Goal: Transaction & Acquisition: Purchase product/service

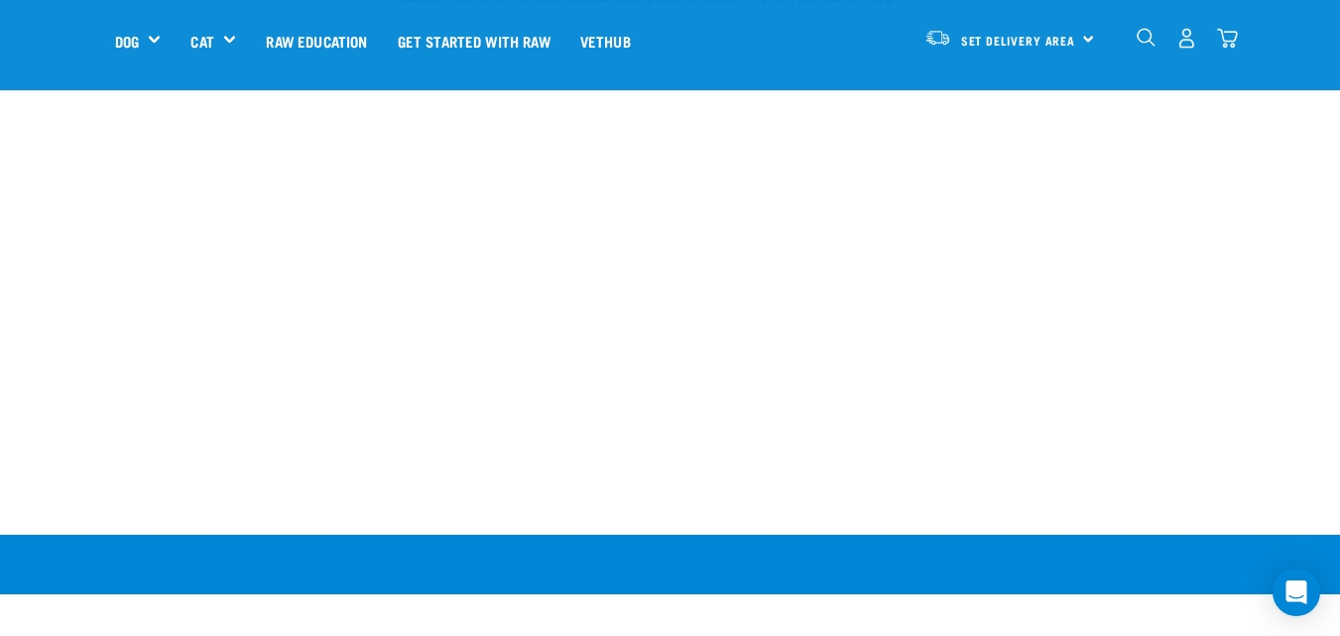
scroll to position [1091, 0]
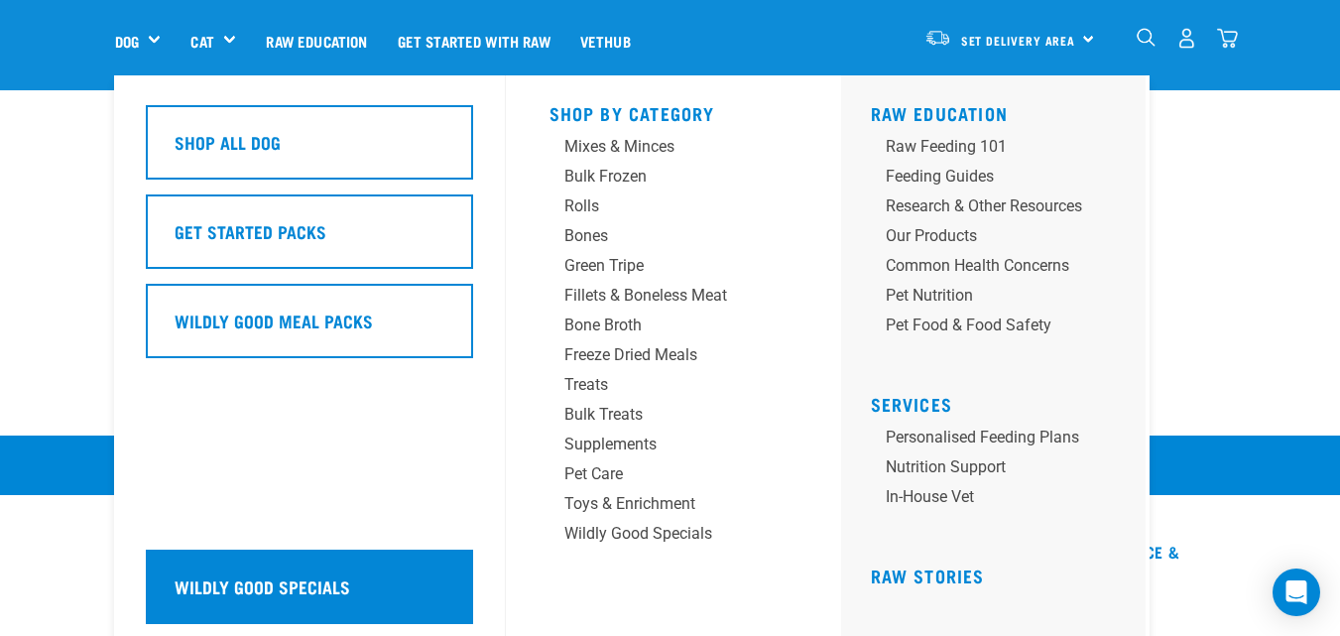
click at [218, 603] on div "Wildly Good Specials" at bounding box center [309, 586] width 327 height 74
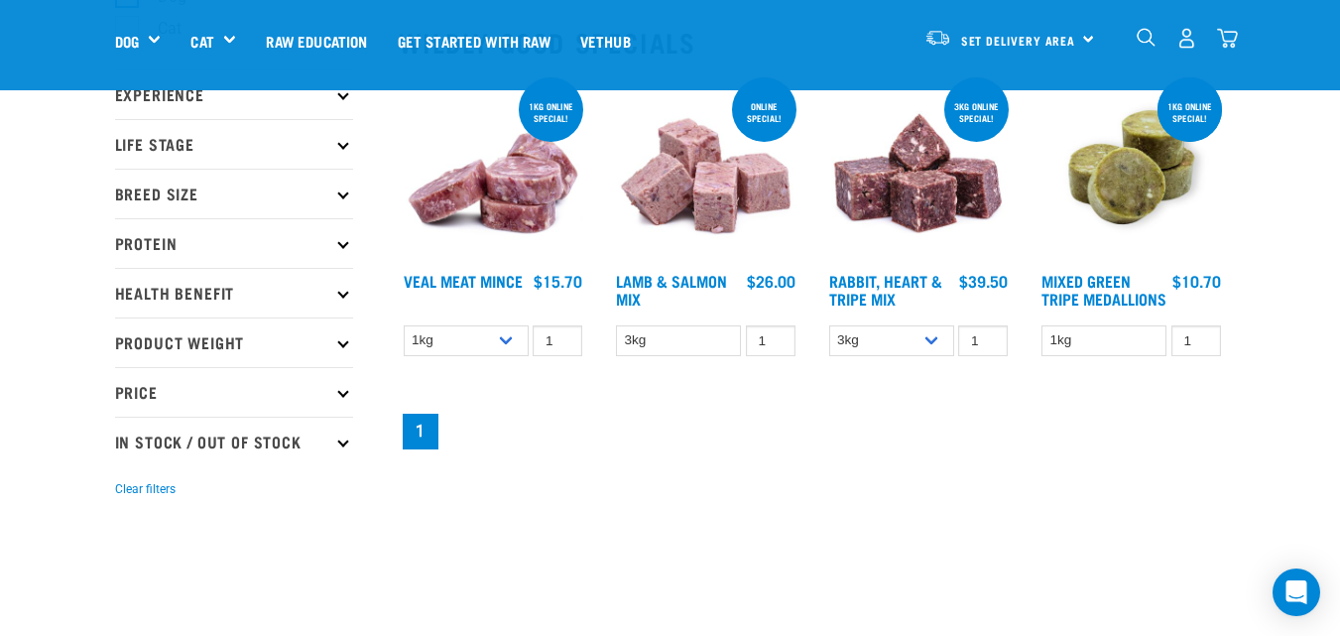
scroll to position [99, 0]
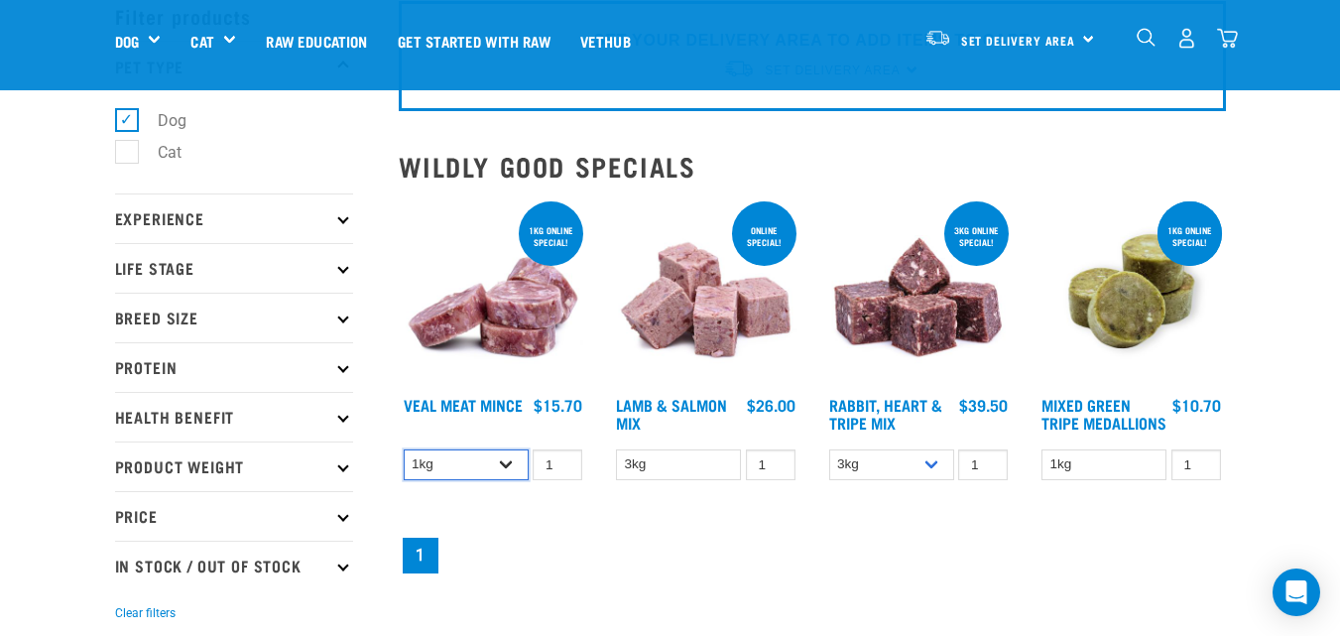
click at [506, 461] on select "1kg 3kg" at bounding box center [466, 464] width 125 height 31
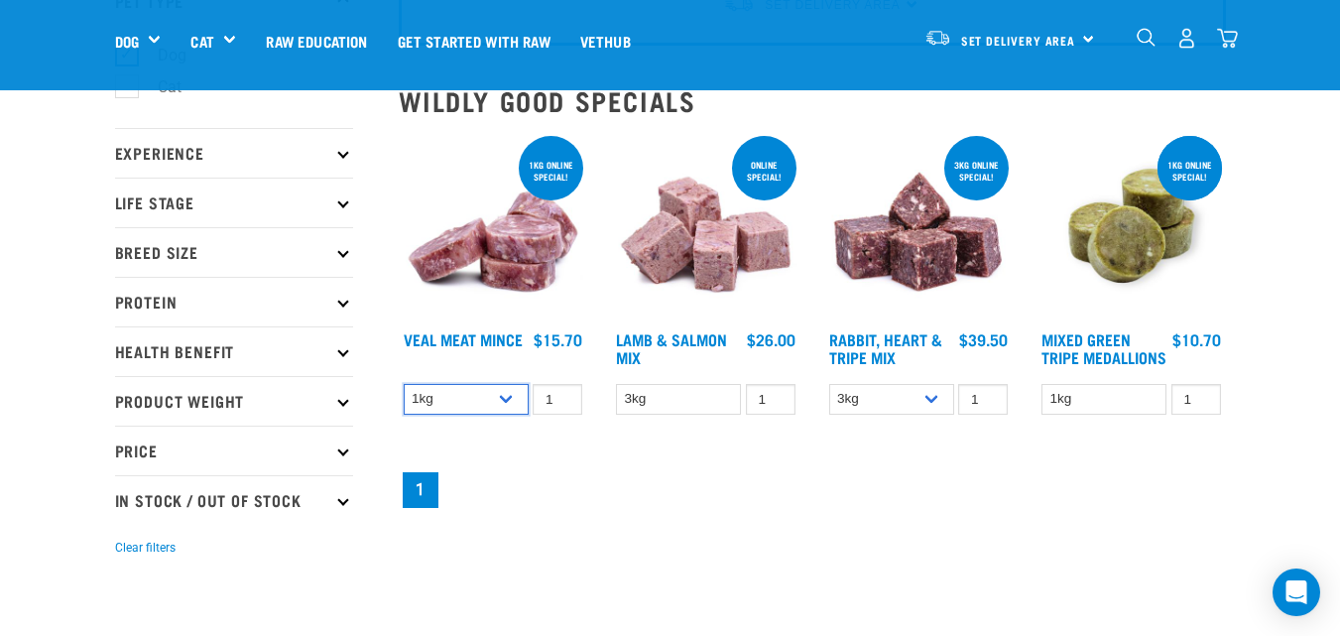
scroll to position [198, 0]
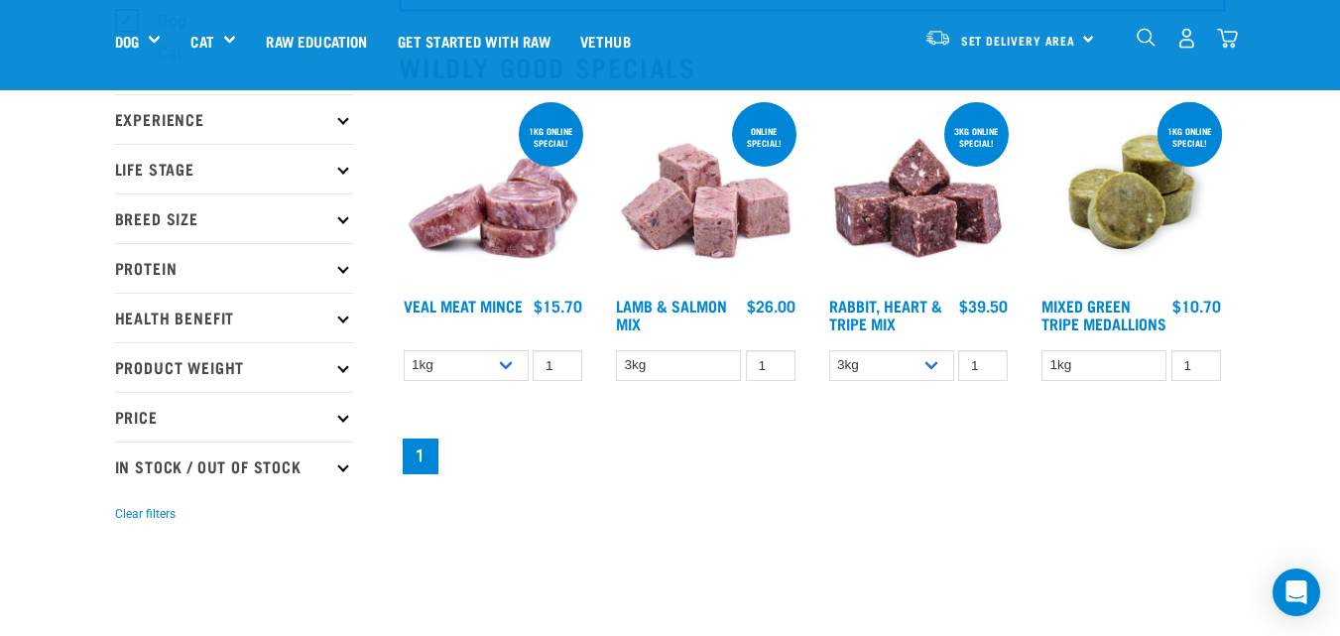
click at [201, 213] on p "Breed Size" at bounding box center [234, 218] width 238 height 50
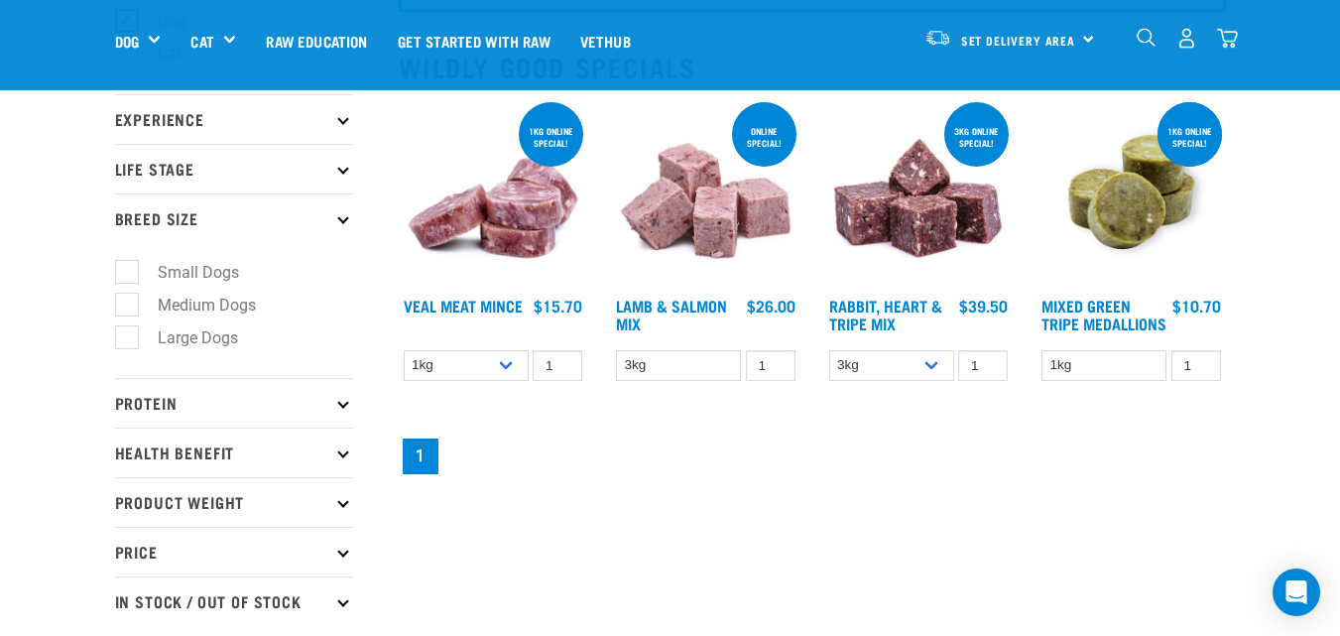
click at [194, 346] on label "Large Dogs" at bounding box center [186, 337] width 120 height 25
click at [128, 340] on input "Large Dogs" at bounding box center [121, 333] width 13 height 13
checkbox input "true"
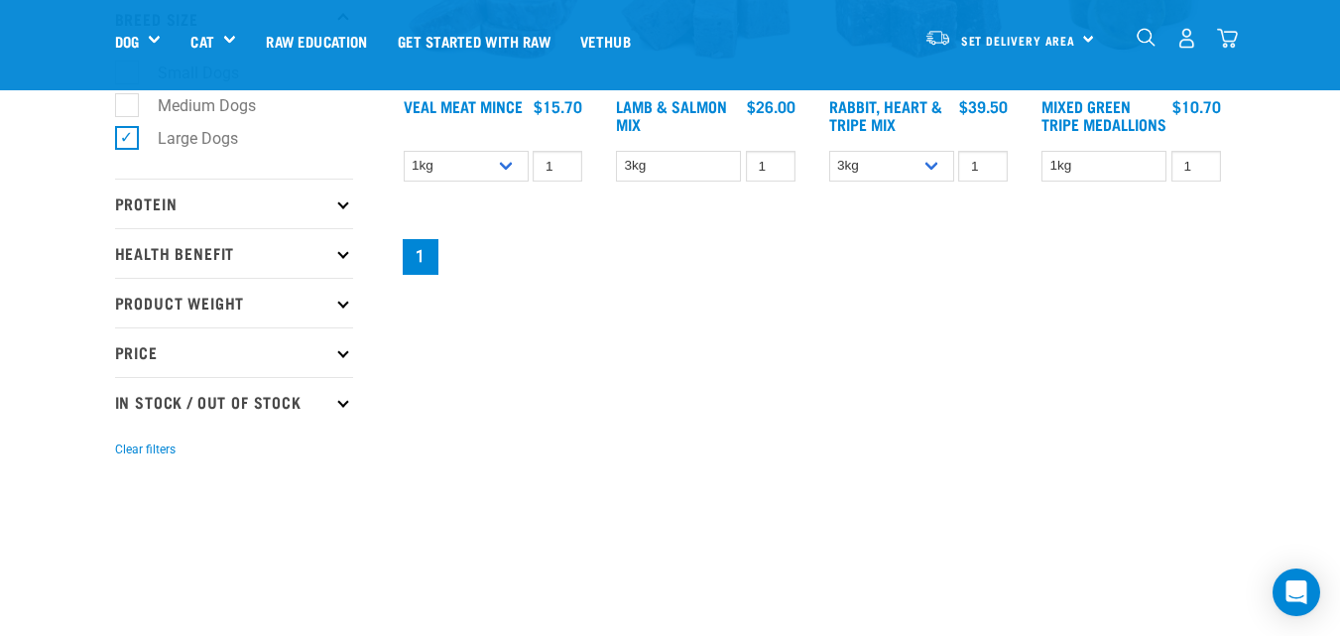
scroll to position [397, 0]
click at [330, 209] on p "Protein" at bounding box center [234, 205] width 238 height 50
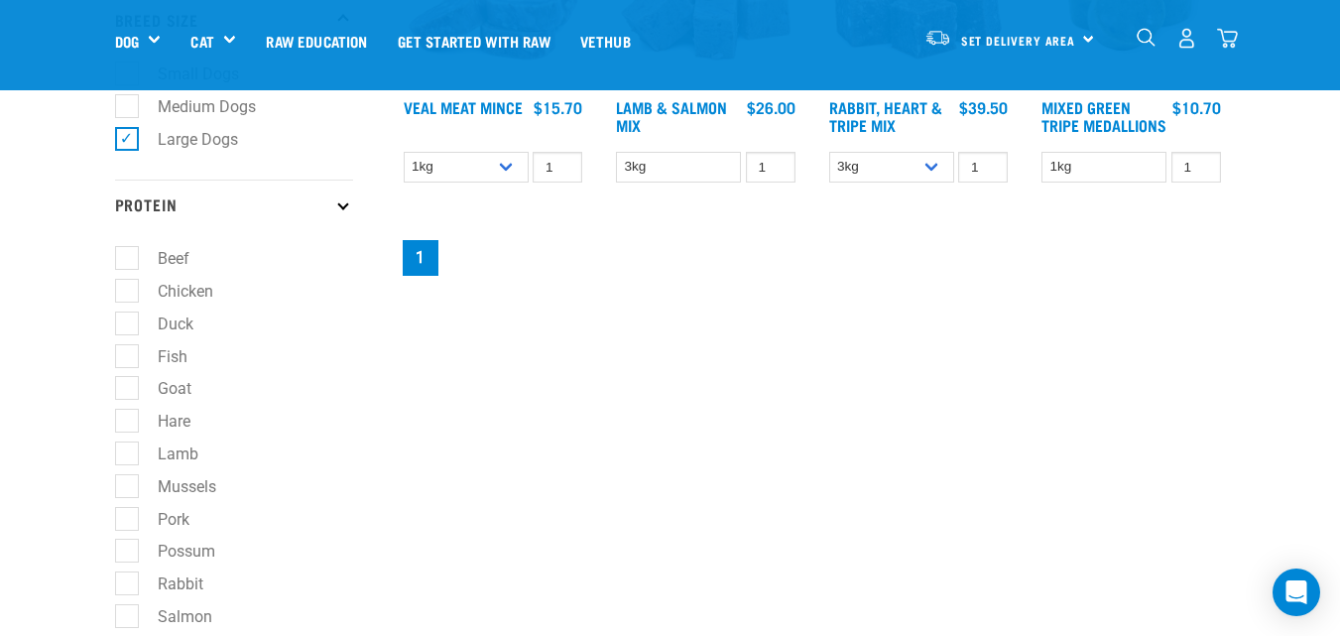
click at [330, 209] on p "Protein" at bounding box center [234, 205] width 238 height 50
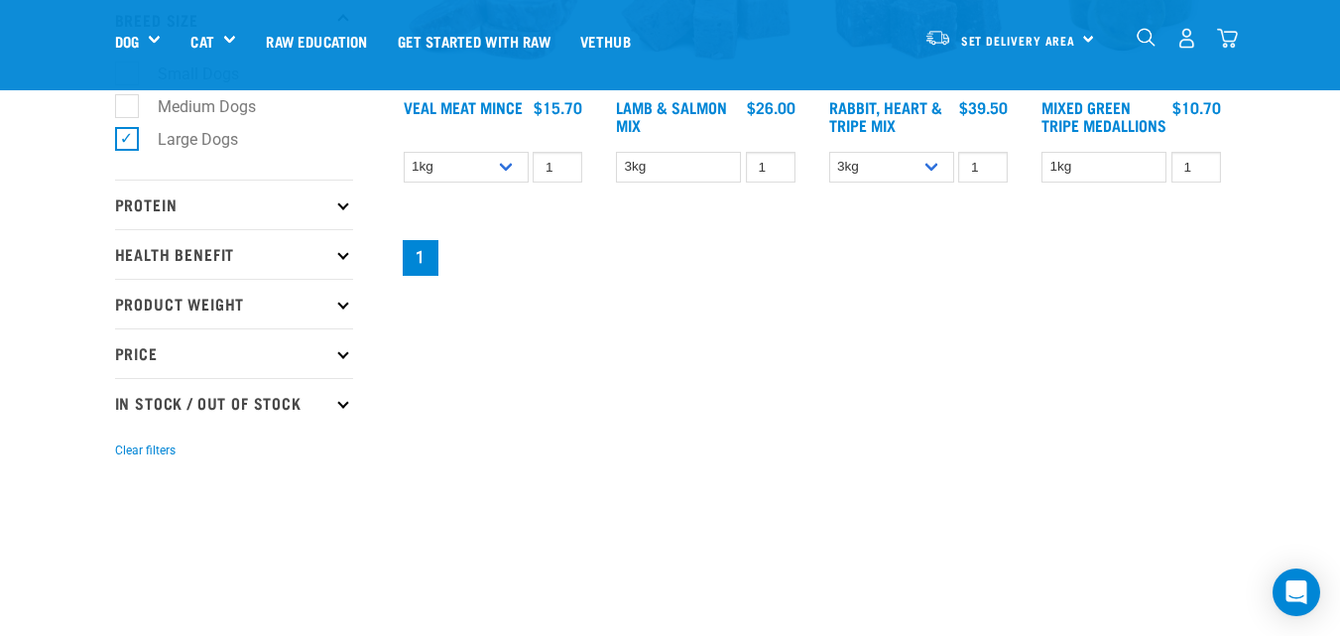
click at [305, 259] on p "Health Benefit" at bounding box center [234, 254] width 238 height 50
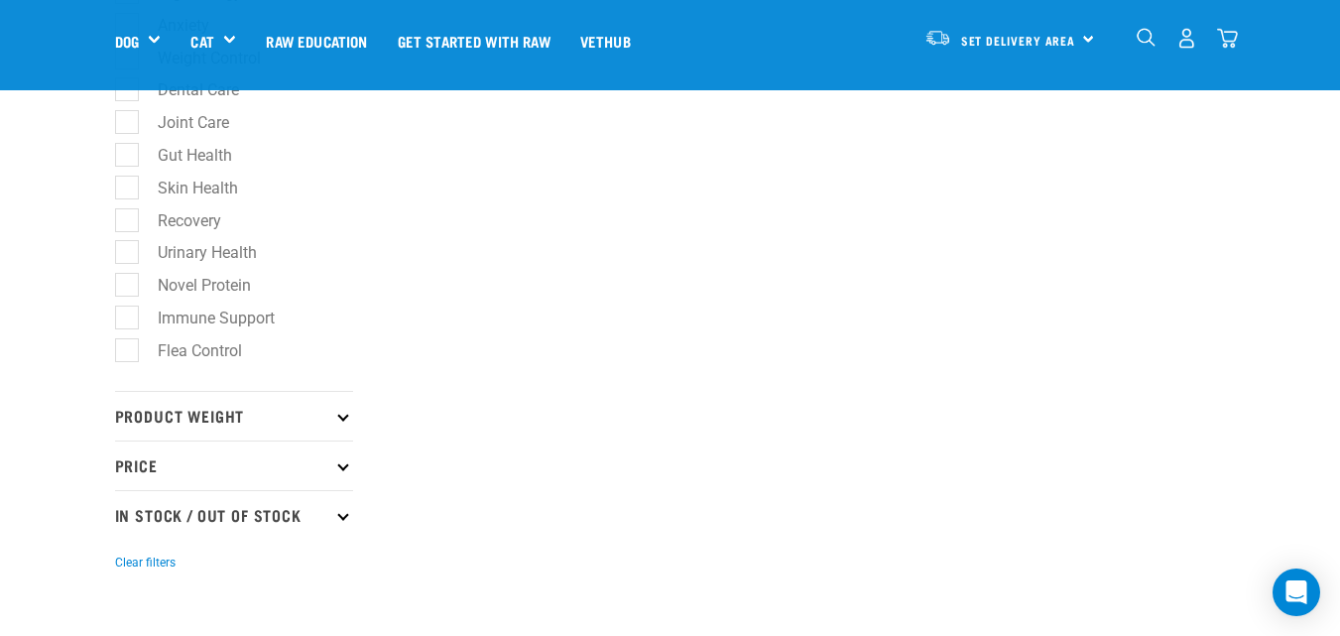
scroll to position [793, 0]
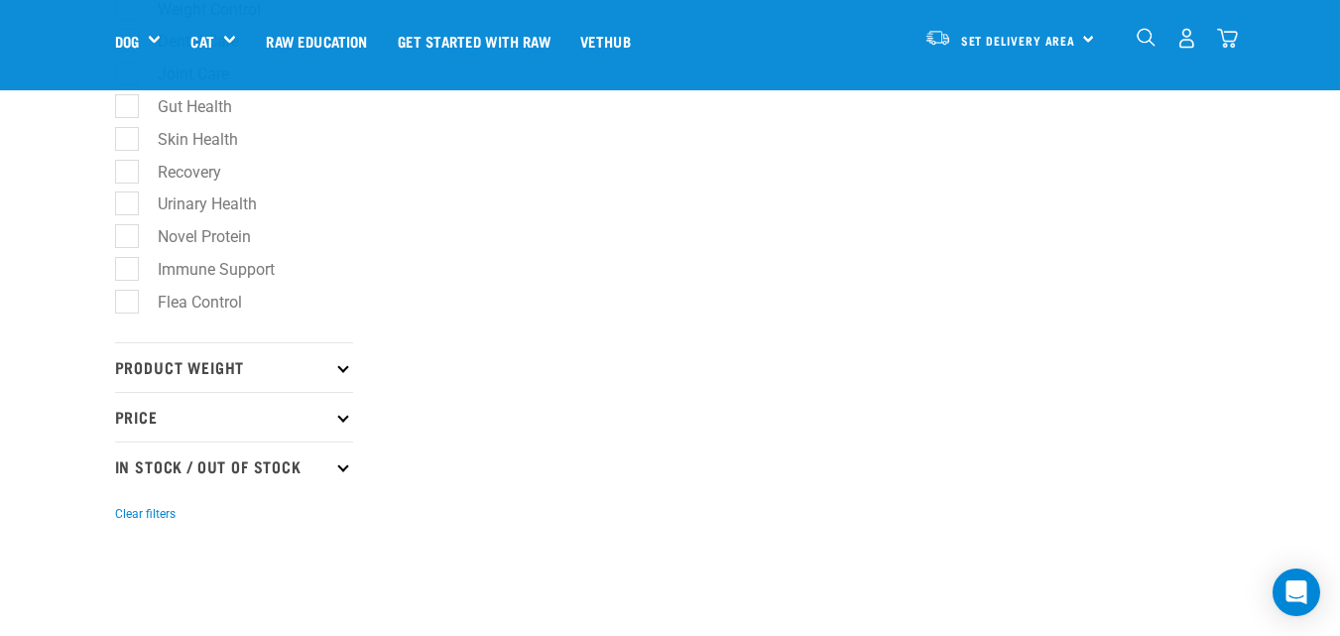
click at [329, 359] on p "Product Weight" at bounding box center [234, 367] width 238 height 50
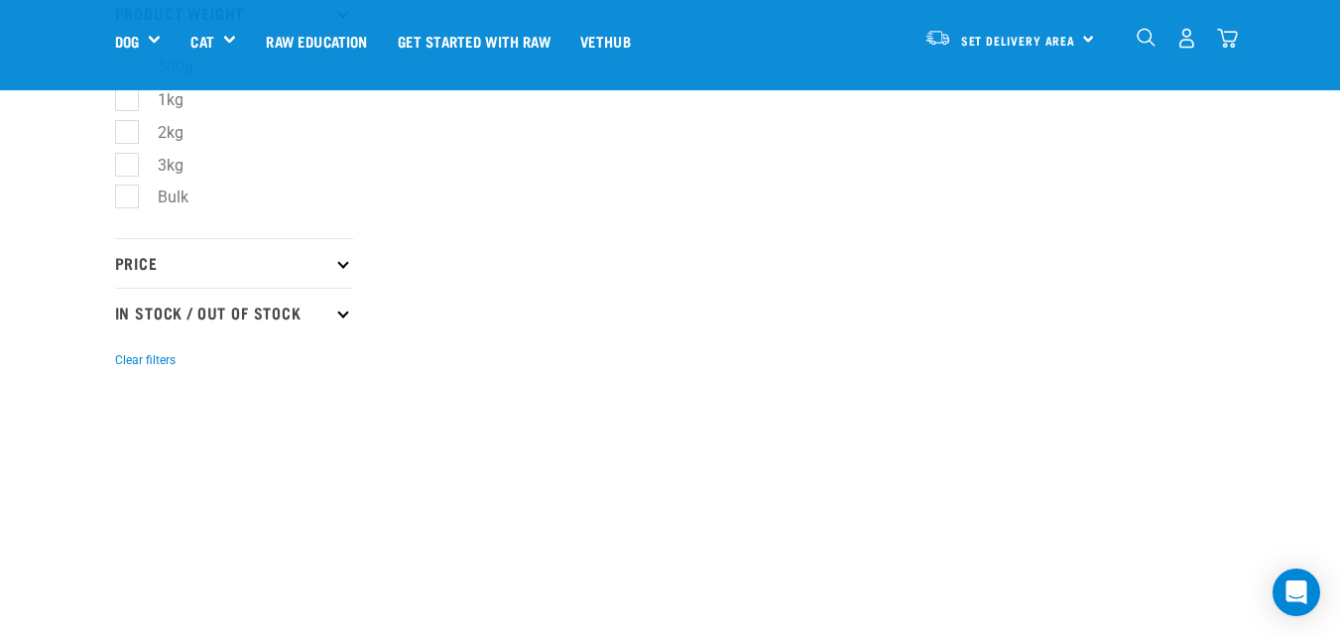
scroll to position [1190, 0]
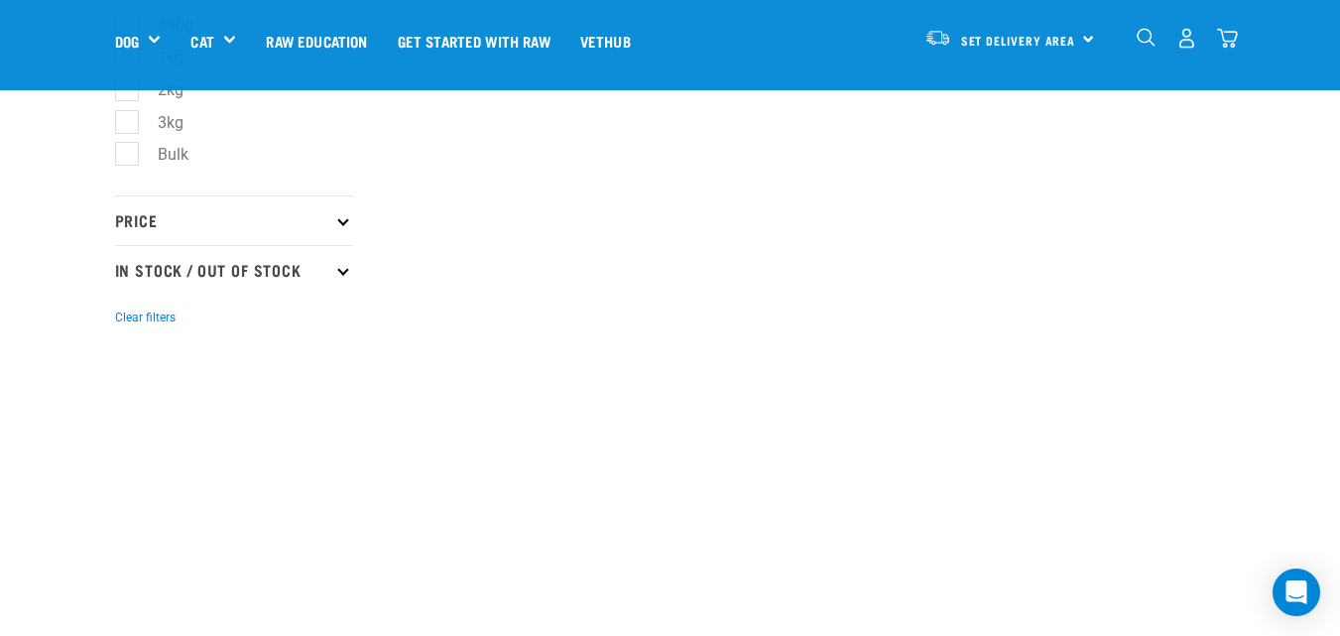
click at [346, 222] on icon at bounding box center [342, 219] width 11 height 11
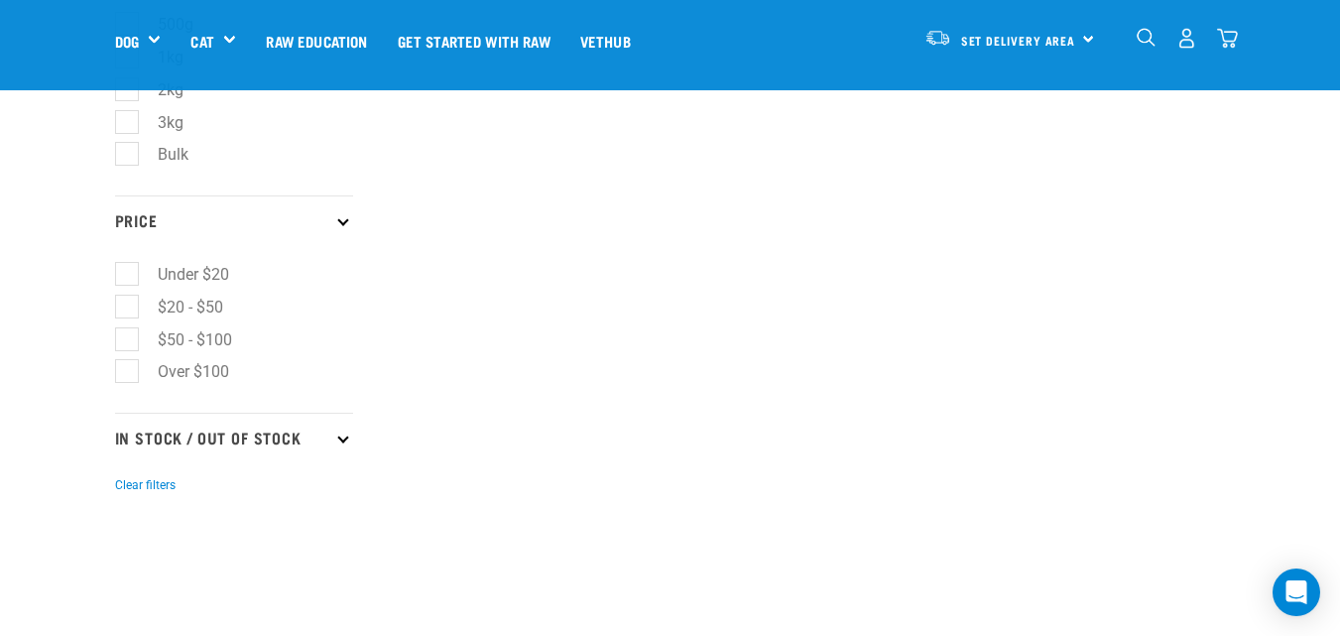
click at [174, 272] on label "Under $20" at bounding box center [181, 274] width 111 height 25
click at [128, 272] on input "Under $20" at bounding box center [121, 271] width 13 height 13
checkbox input "true"
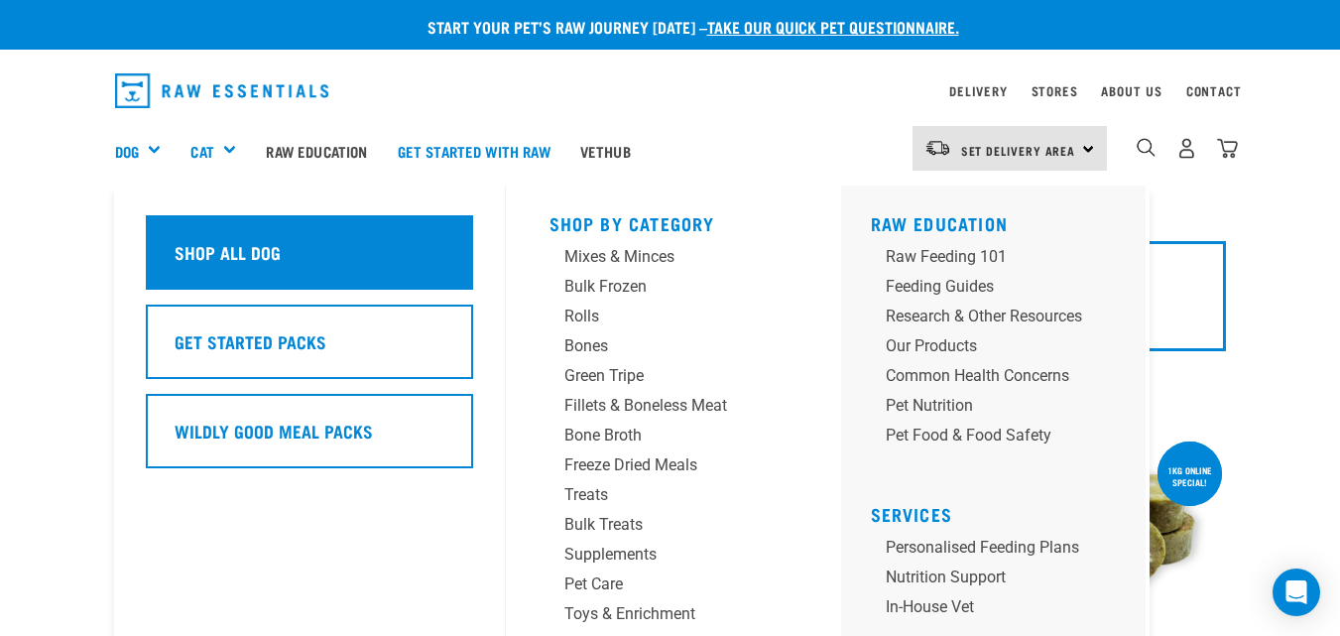
click at [240, 259] on h5 "Shop All Dog" at bounding box center [228, 252] width 106 height 26
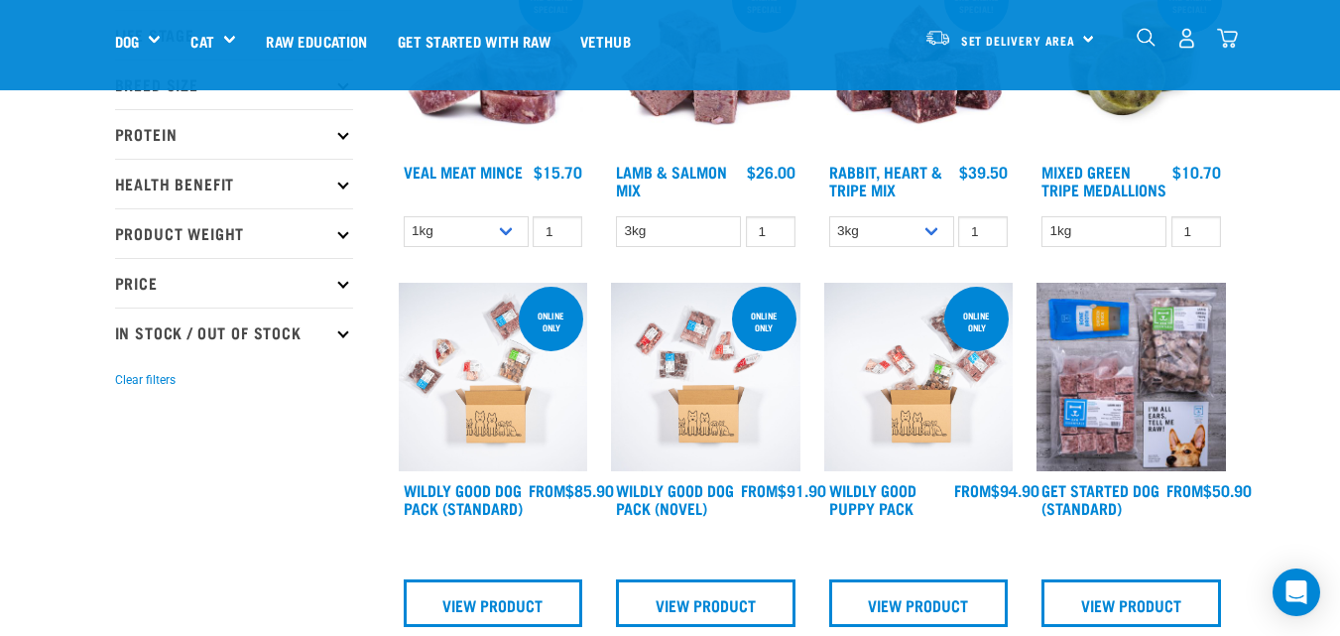
scroll to position [397, 0]
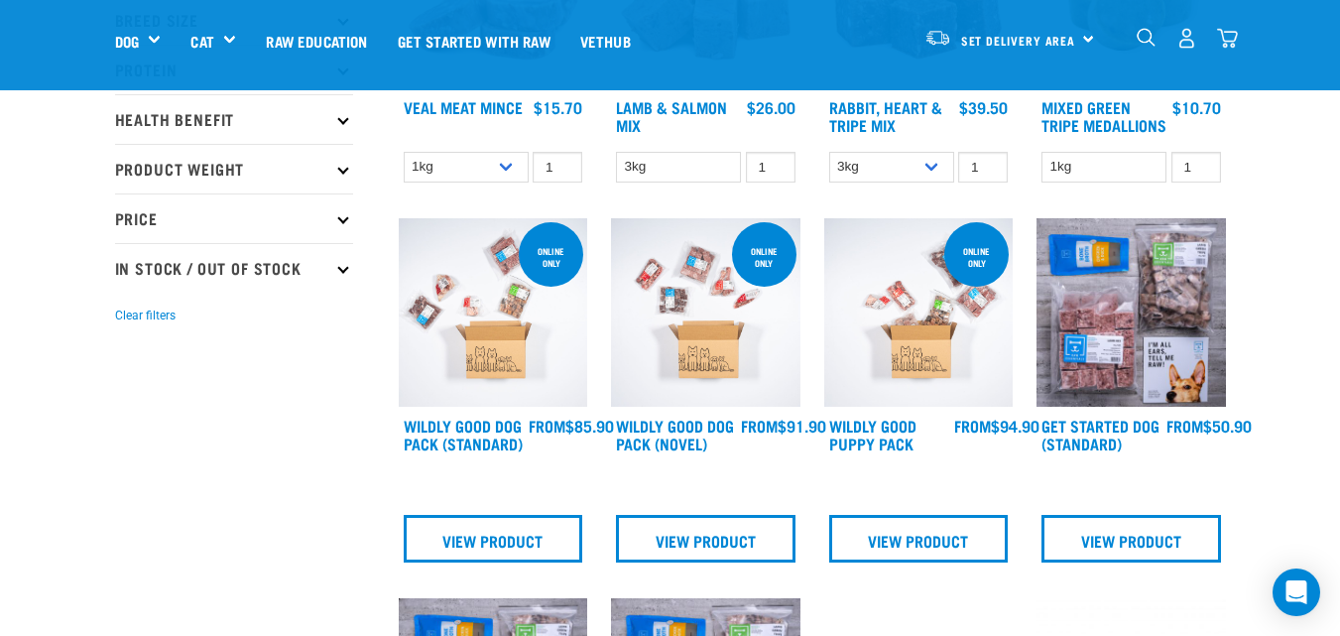
click at [478, 359] on img at bounding box center [493, 312] width 189 height 189
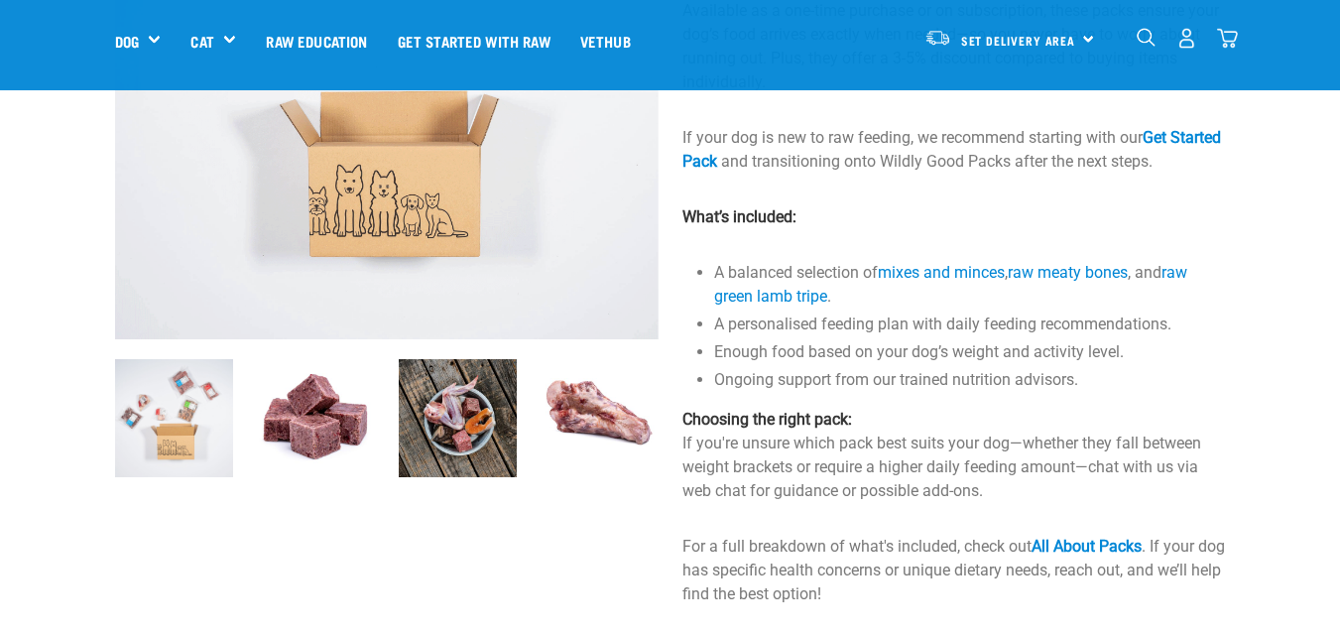
scroll to position [397, 0]
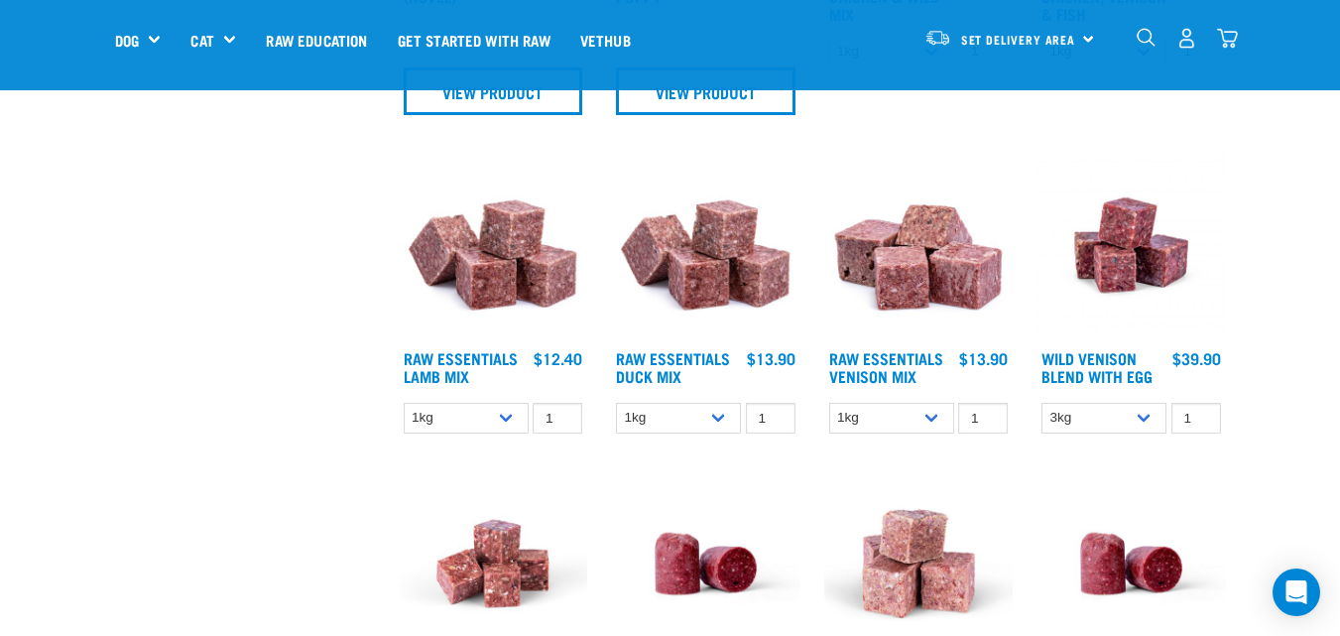
scroll to position [1217, 0]
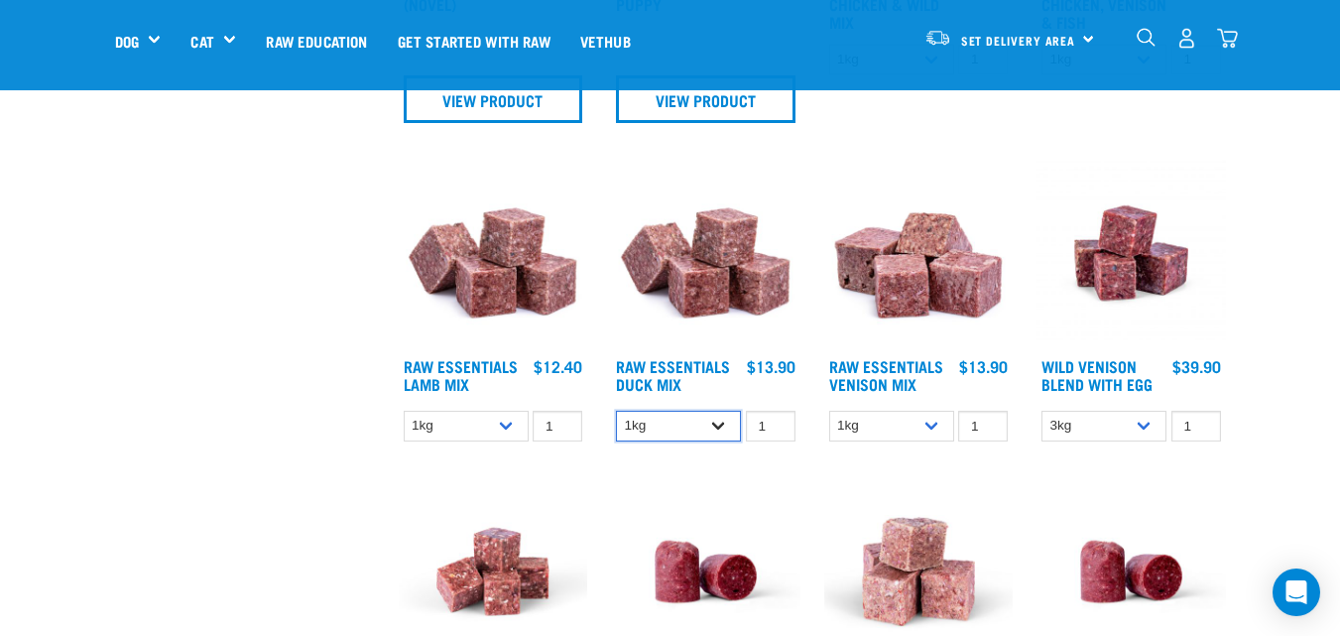
click at [723, 441] on select "1kg 3kg" at bounding box center [678, 426] width 125 height 31
click at [616, 425] on select "1kg 3kg" at bounding box center [678, 426] width 125 height 31
click at [724, 436] on select "1kg 3kg" at bounding box center [678, 426] width 125 height 31
select select "442097"
click at [616, 425] on select "1kg 3kg" at bounding box center [678, 426] width 125 height 31
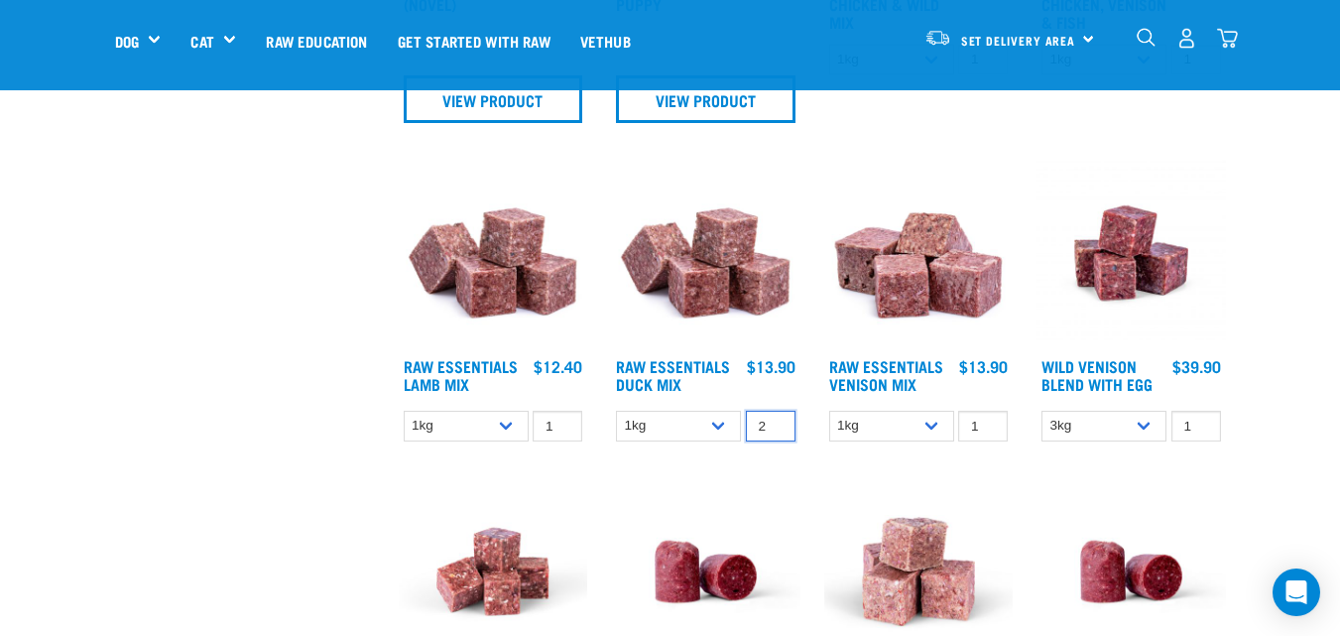
type input "2"
click at [772, 432] on input "2" at bounding box center [771, 426] width 50 height 31
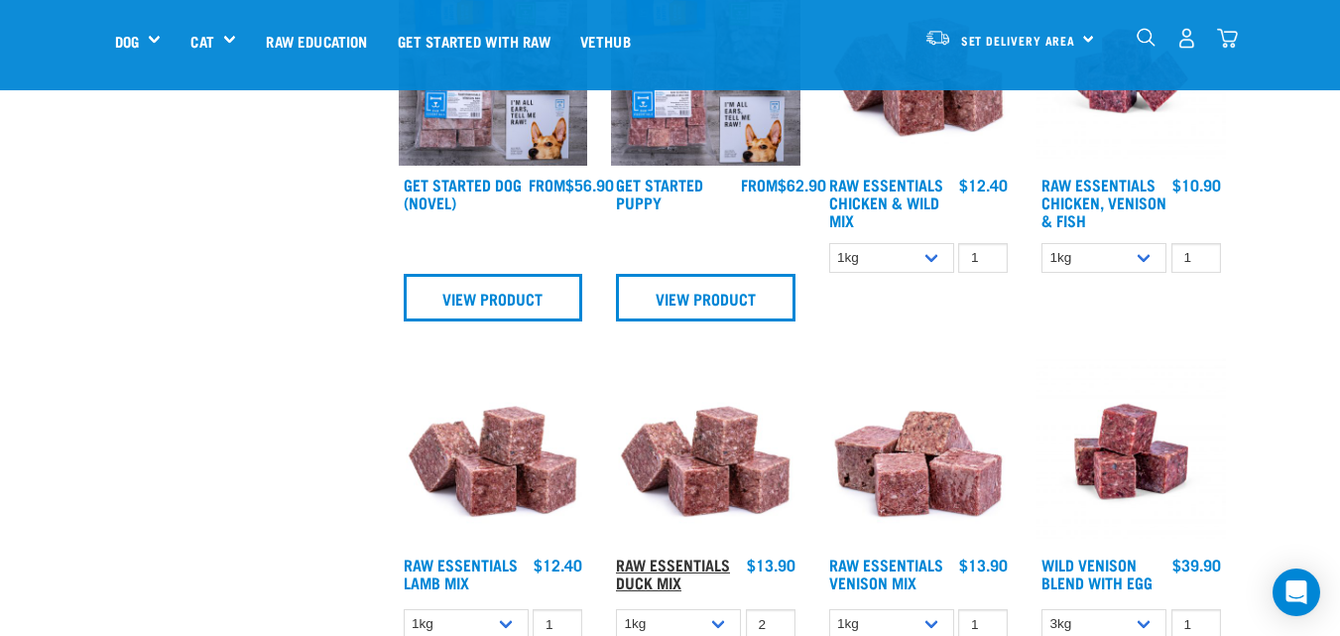
click at [671, 586] on link "Raw Essentials Duck Mix" at bounding box center [673, 572] width 114 height 27
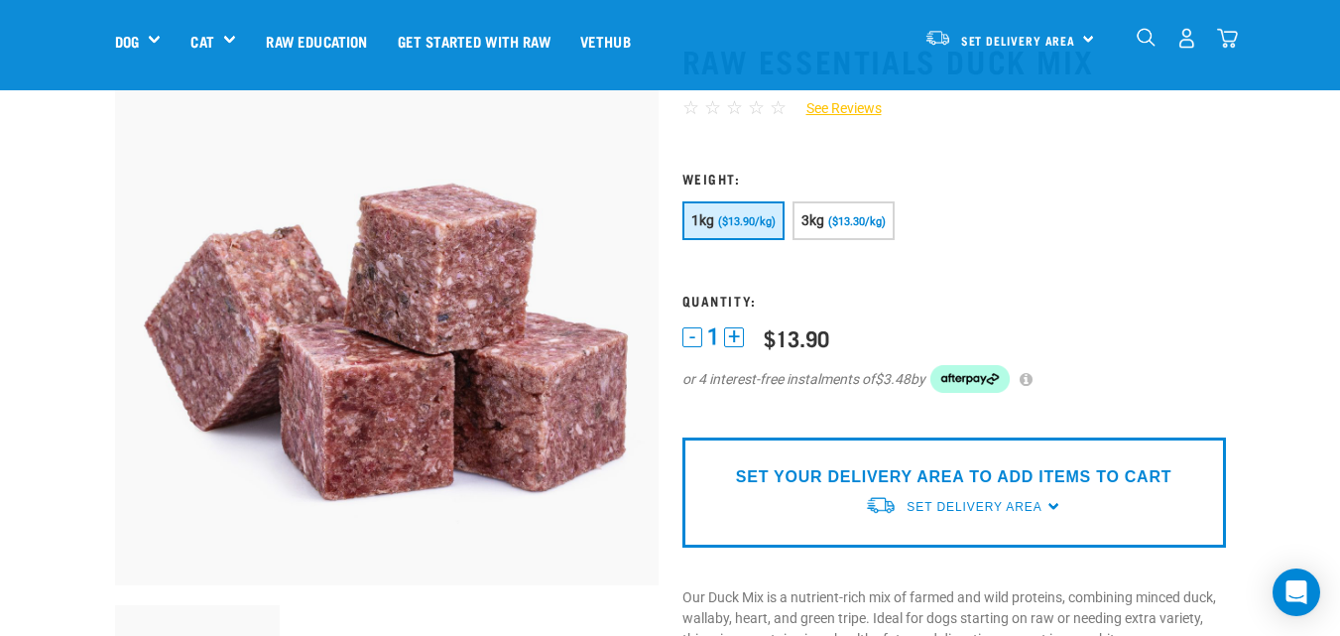
scroll to position [99, 0]
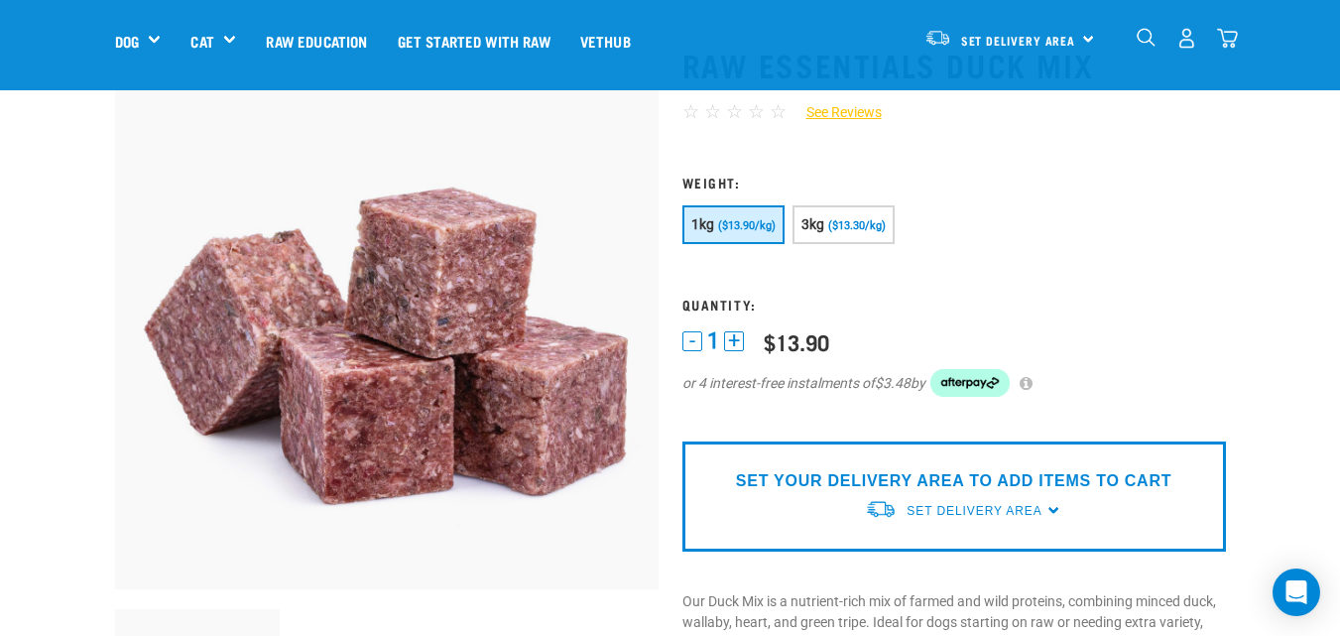
click at [734, 340] on button "+" at bounding box center [734, 341] width 20 height 20
click at [1051, 512] on div "SET YOUR DELIVERY AREA TO ADD ITEMS TO CART Set Delivery Area North Island Sout…" at bounding box center [954, 496] width 544 height 110
click at [1048, 504] on div "SET YOUR DELIVERY AREA TO ADD ITEMS TO CART Set Delivery Area North Island Sout…" at bounding box center [954, 496] width 544 height 110
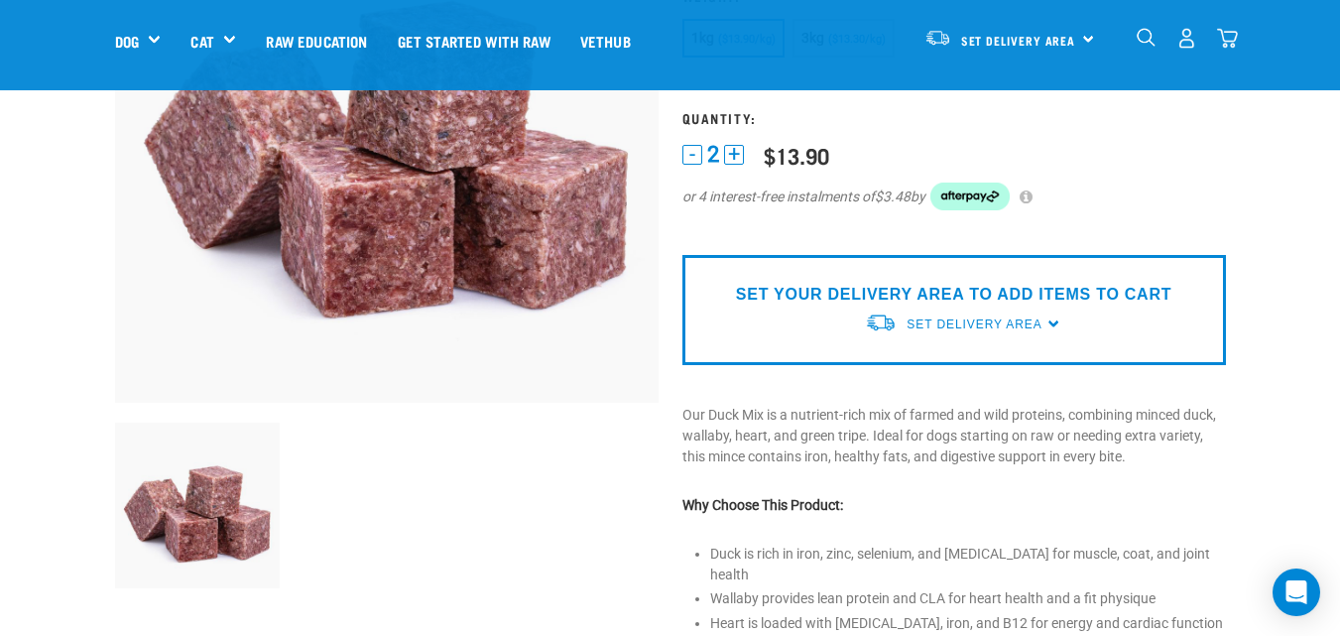
scroll to position [298, 0]
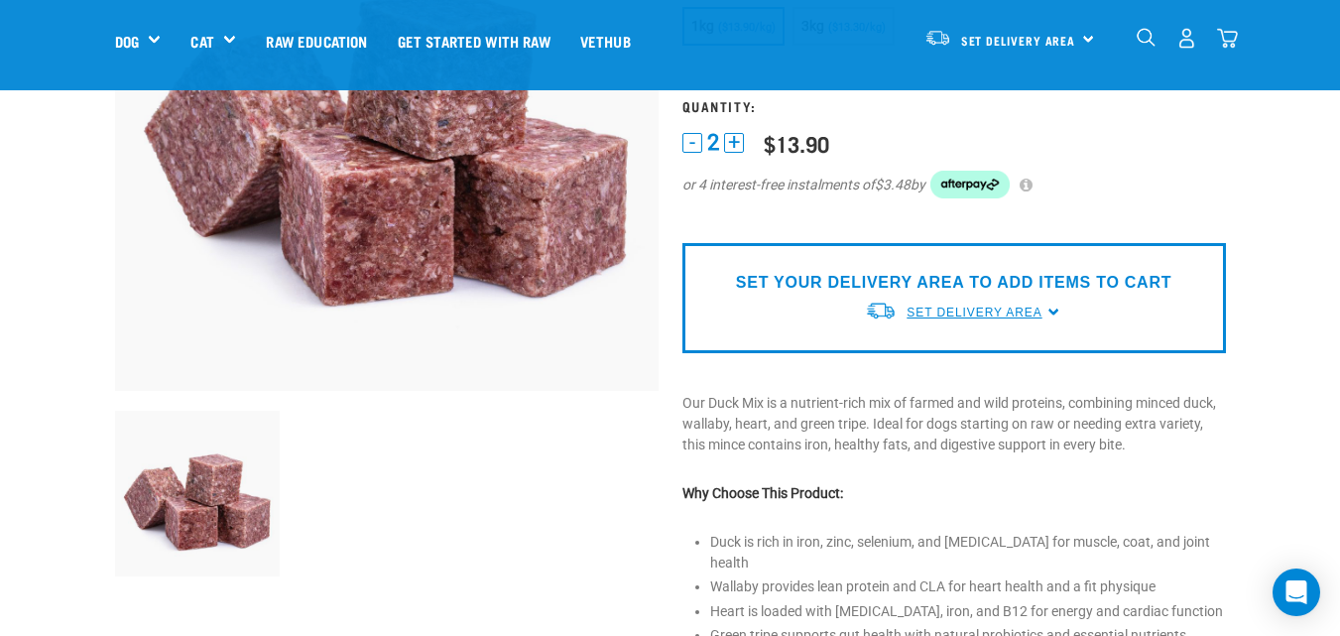
click at [924, 313] on span "Set Delivery Area" at bounding box center [974, 312] width 135 height 14
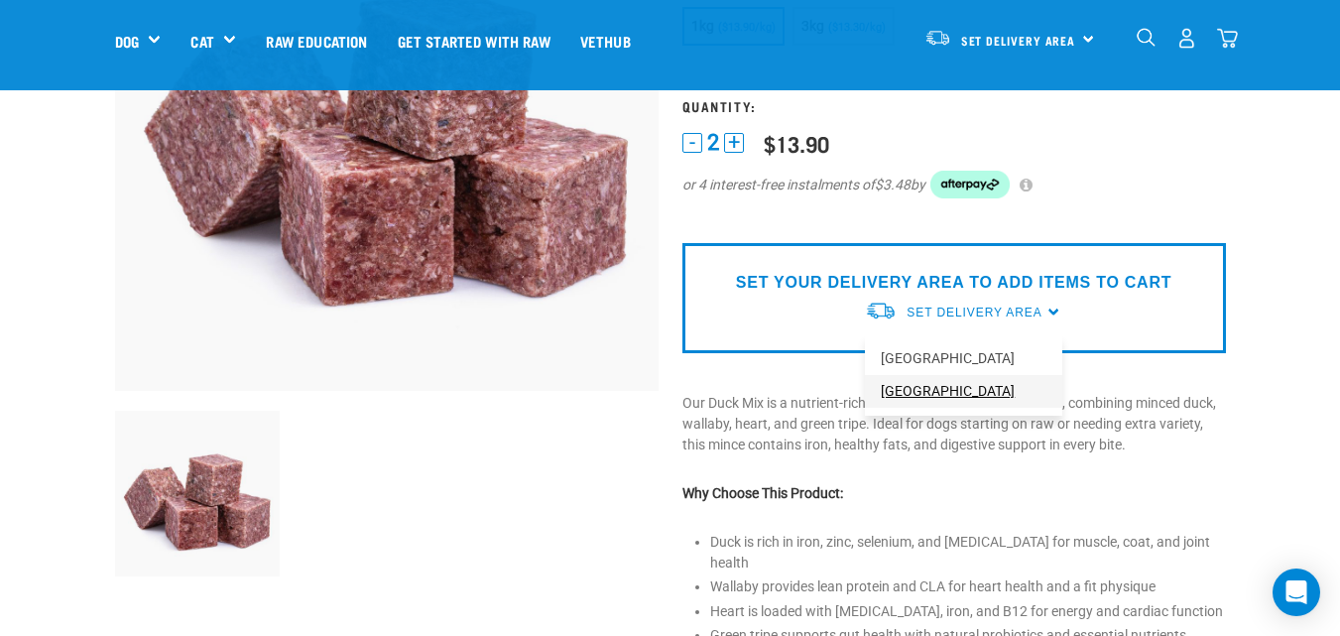
click at [908, 387] on link "[GEOGRAPHIC_DATA]" at bounding box center [963, 391] width 197 height 33
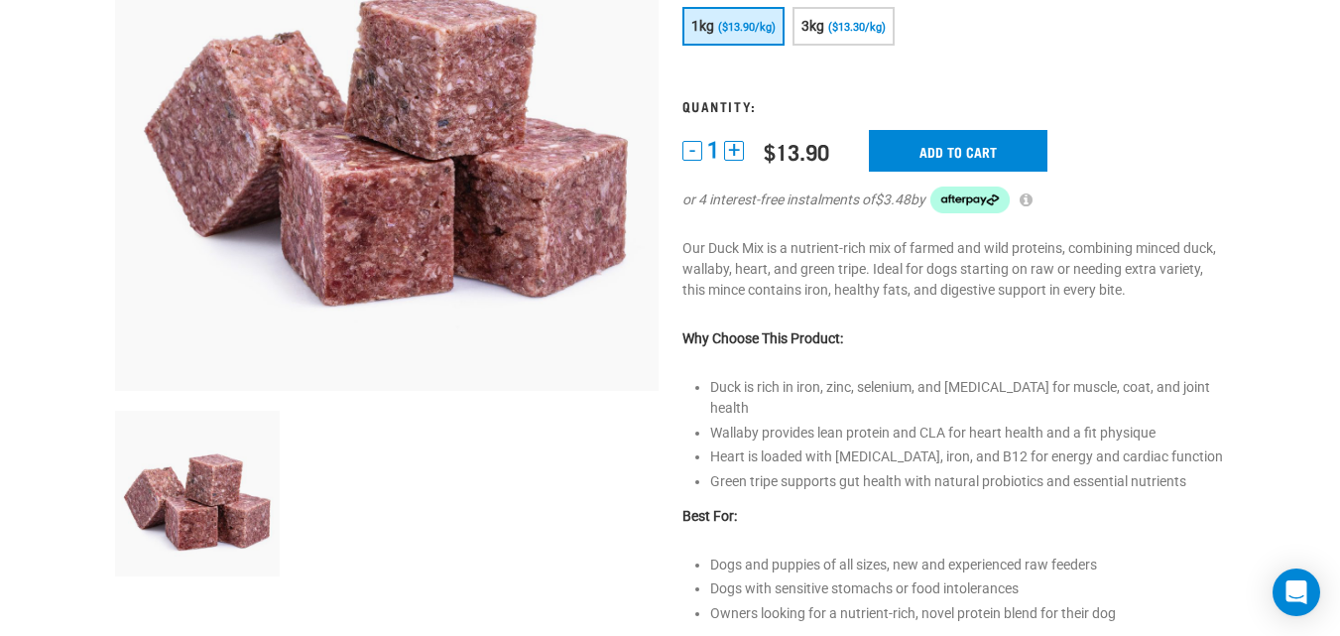
click at [729, 146] on button "+" at bounding box center [734, 151] width 20 height 20
click at [938, 149] on input "Add to cart" at bounding box center [958, 151] width 179 height 42
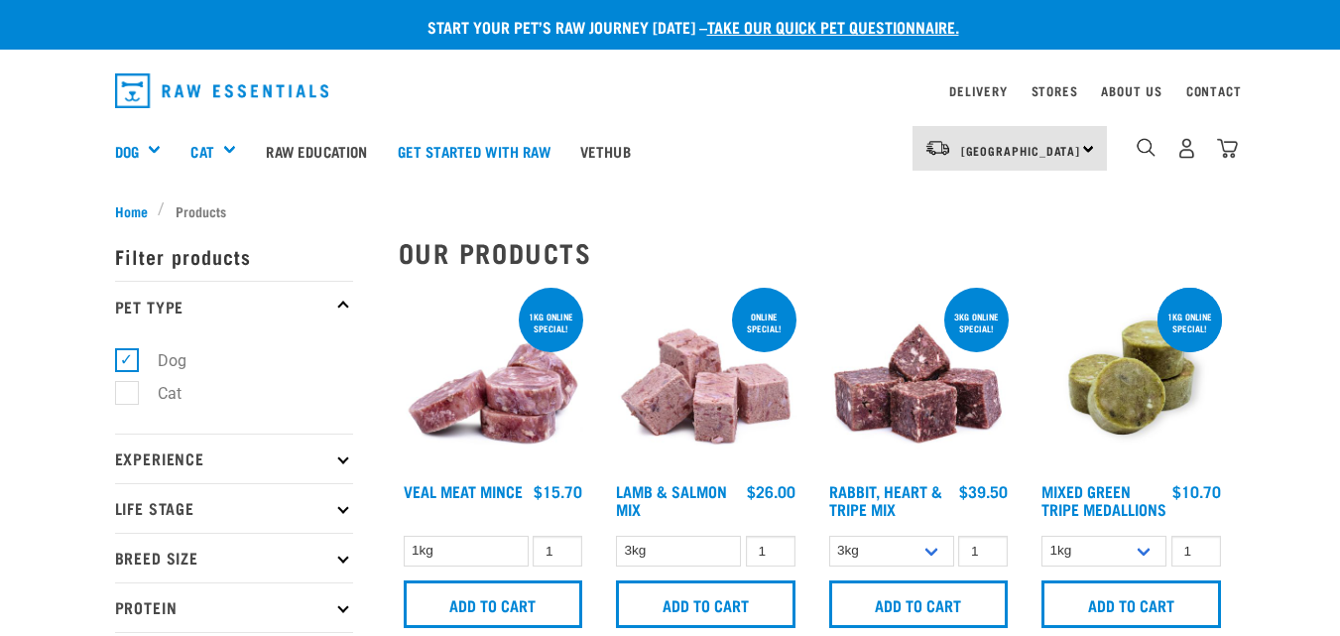
select select
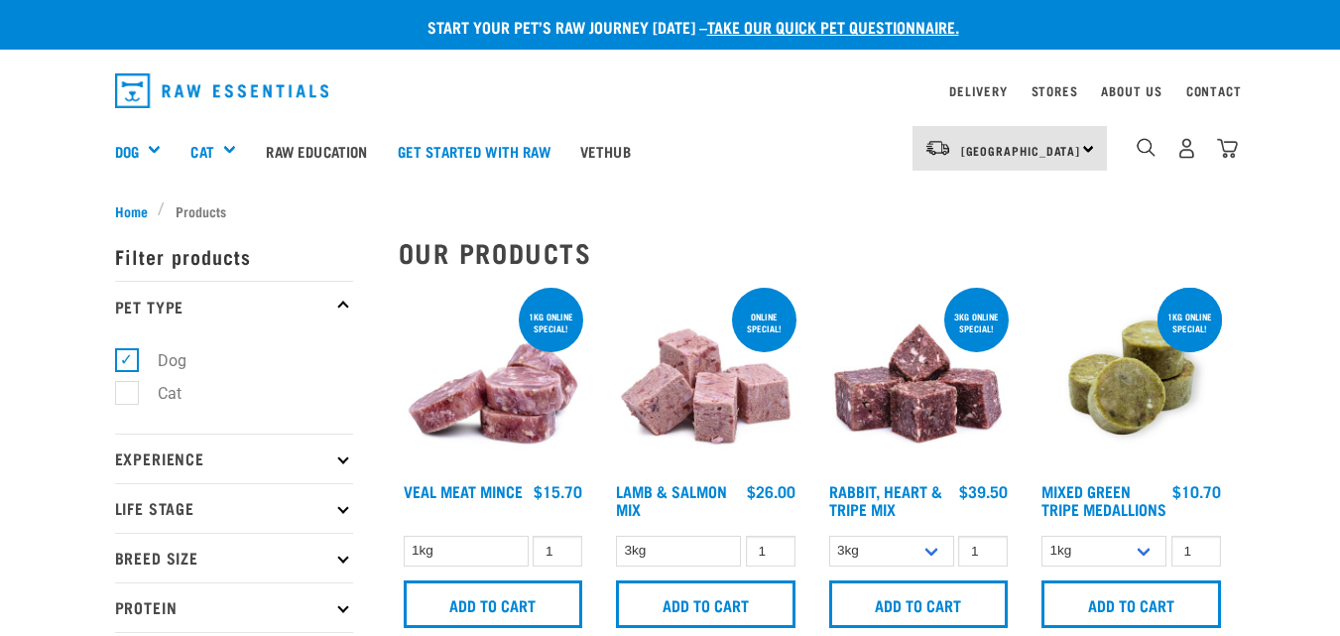
select select
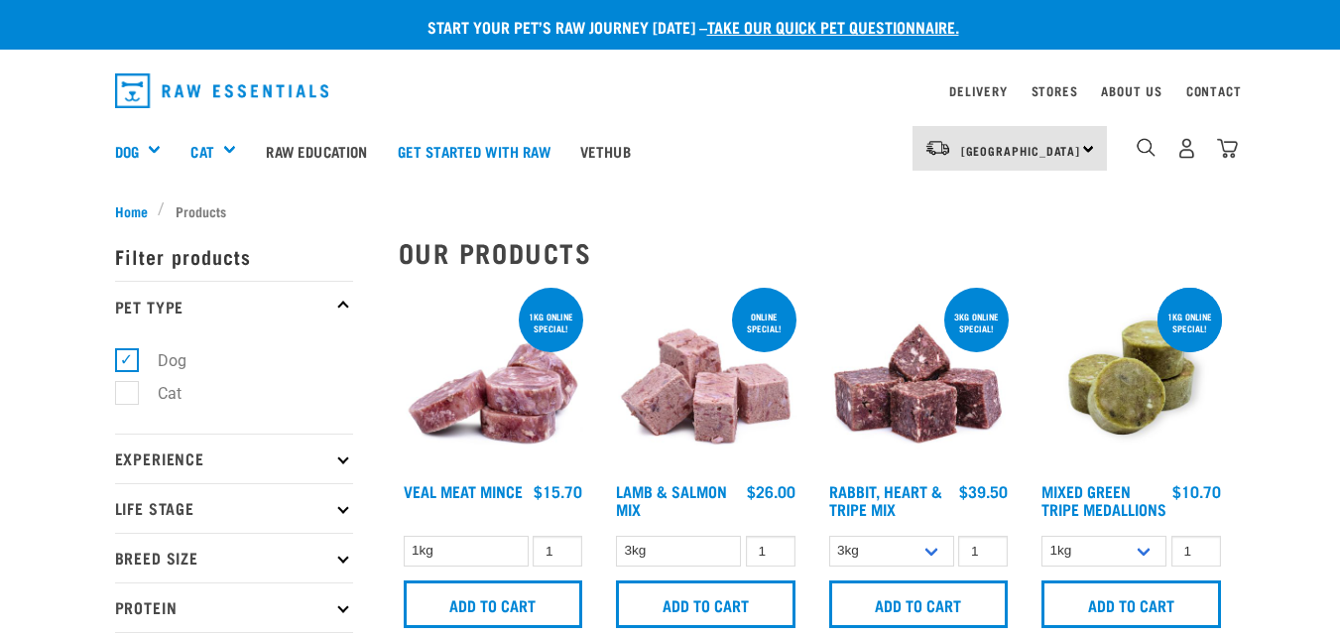
select select
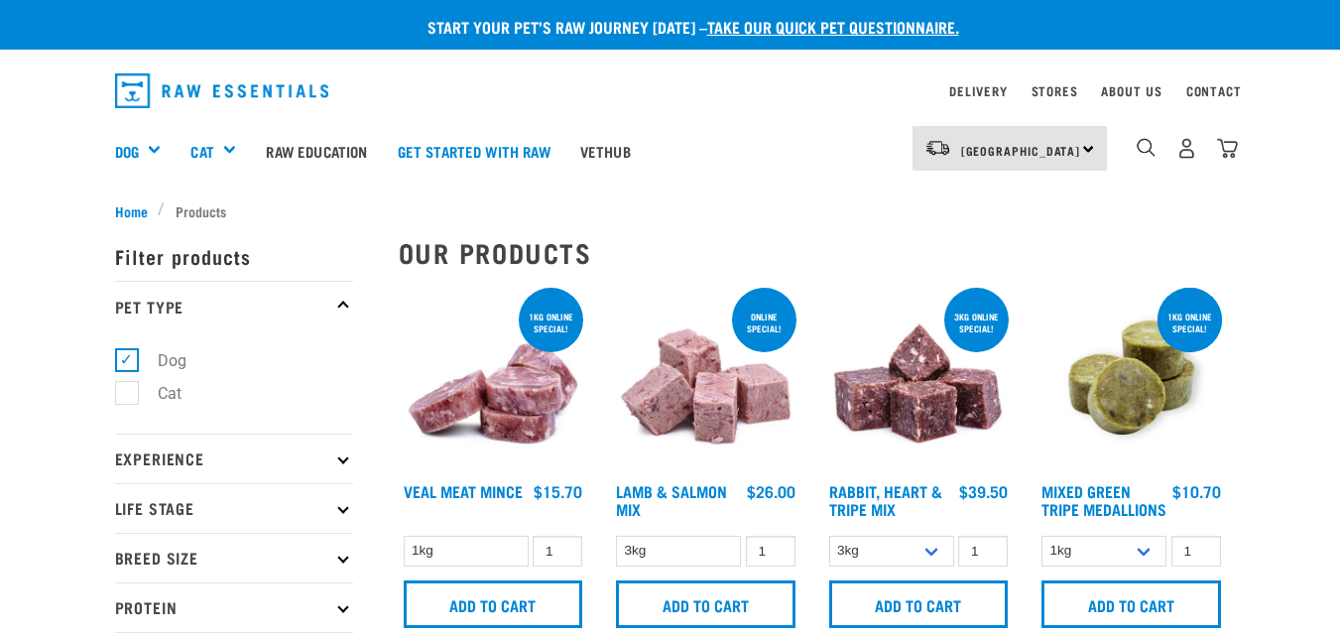
select select
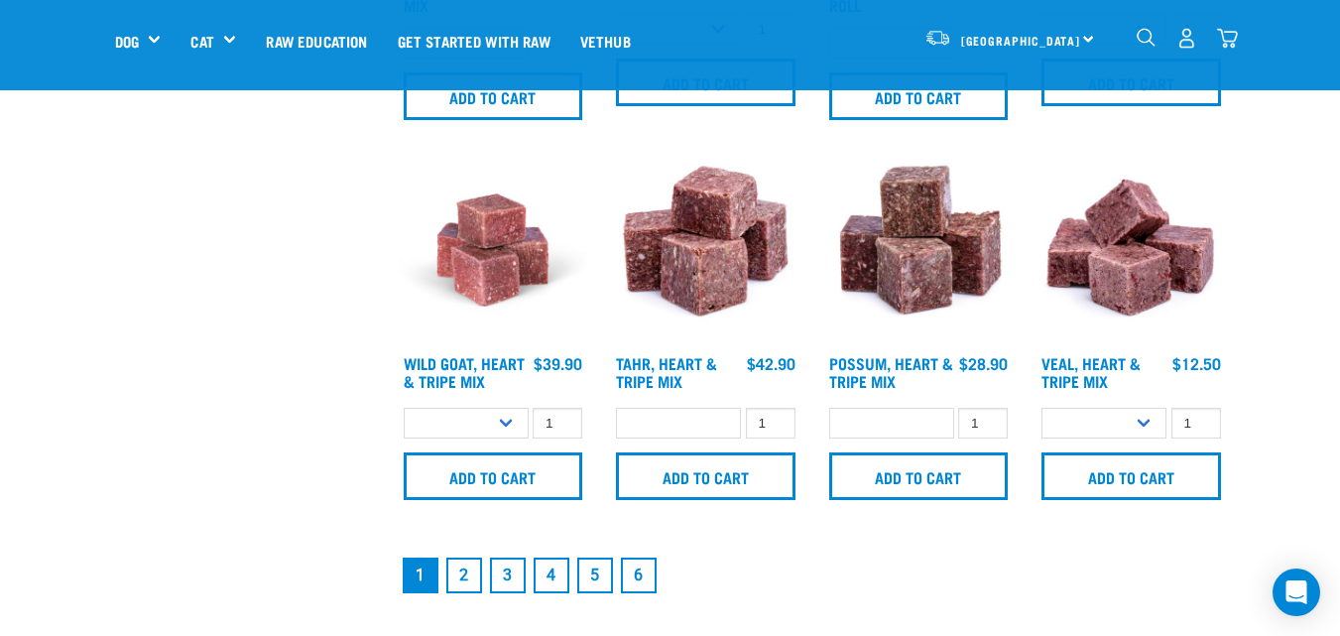
scroll to position [2846, 0]
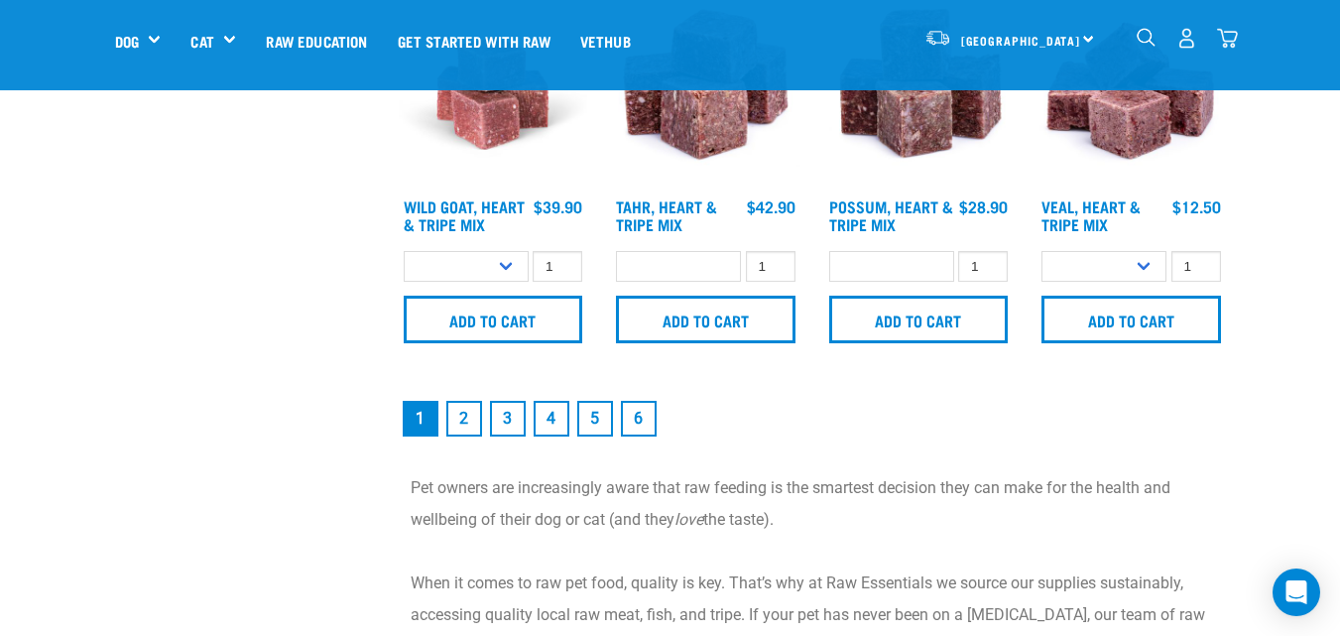
click at [463, 427] on link "2" at bounding box center [464, 419] width 36 height 36
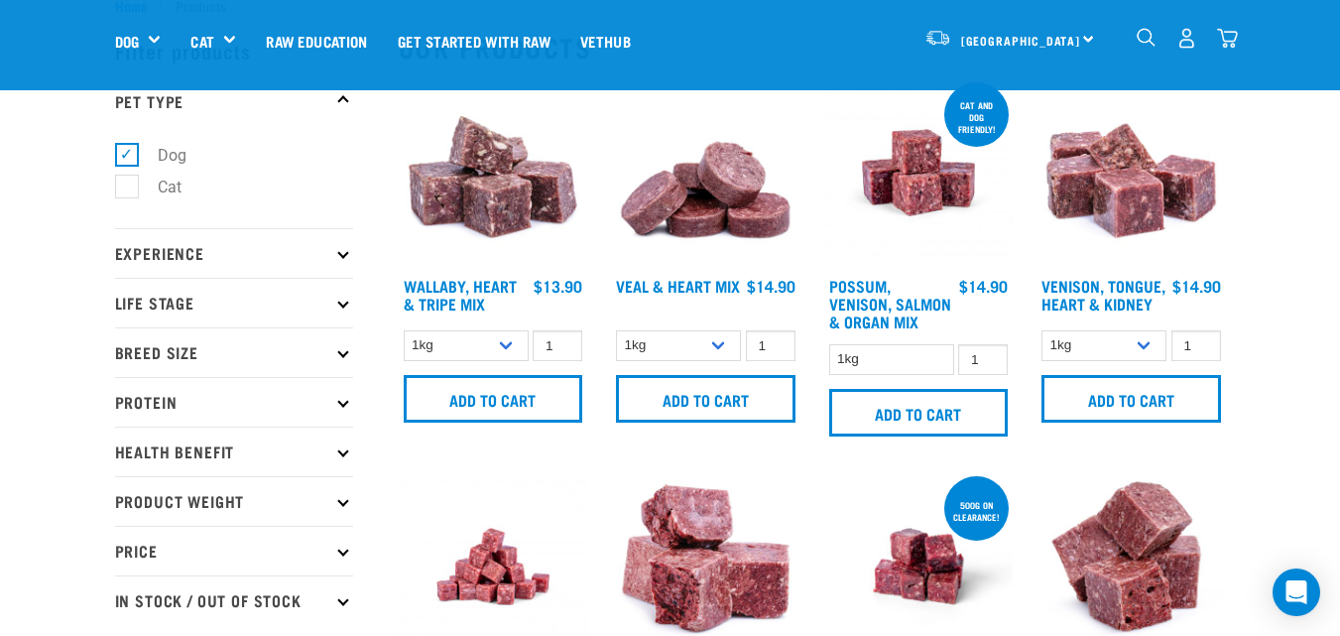
scroll to position [99, 0]
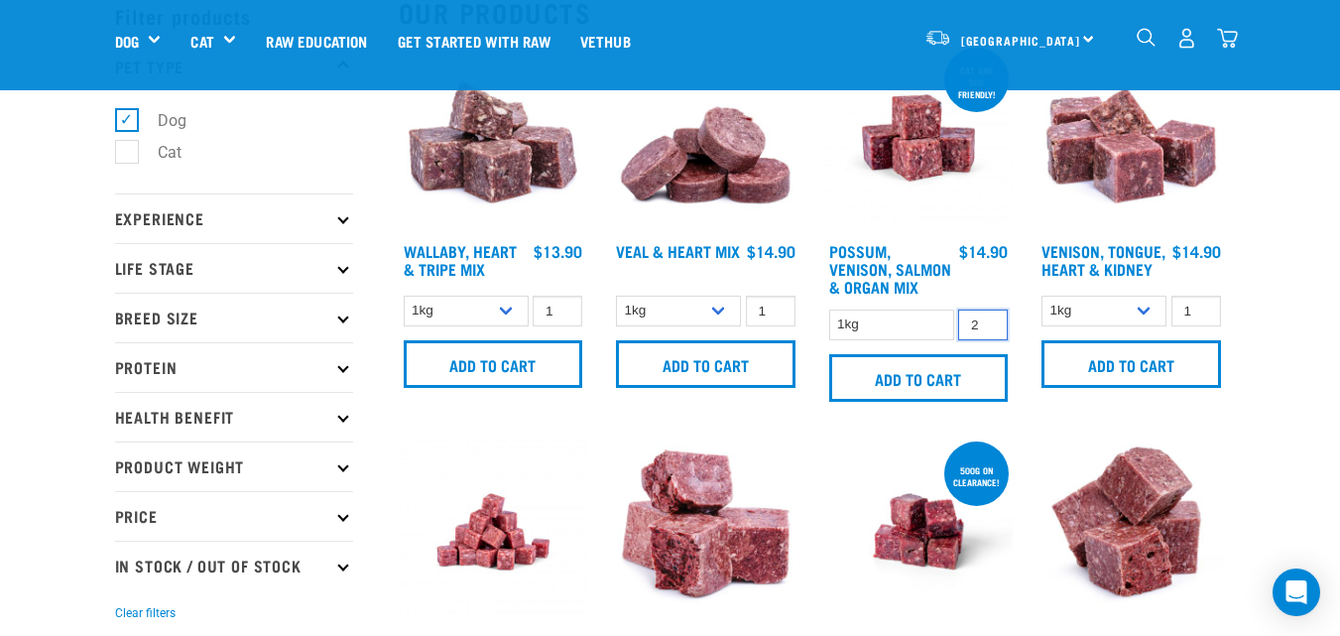
type input "2"
click at [983, 318] on input "2" at bounding box center [983, 324] width 50 height 31
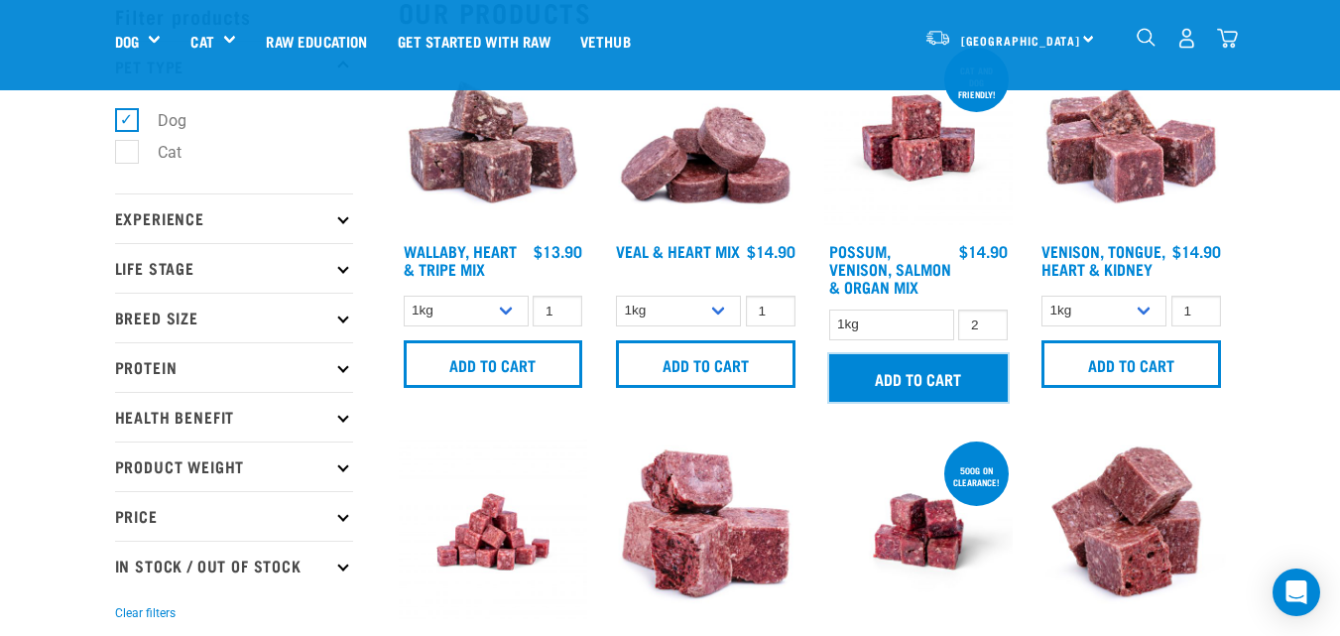
click at [930, 382] on input "Add to cart" at bounding box center [919, 378] width 180 height 48
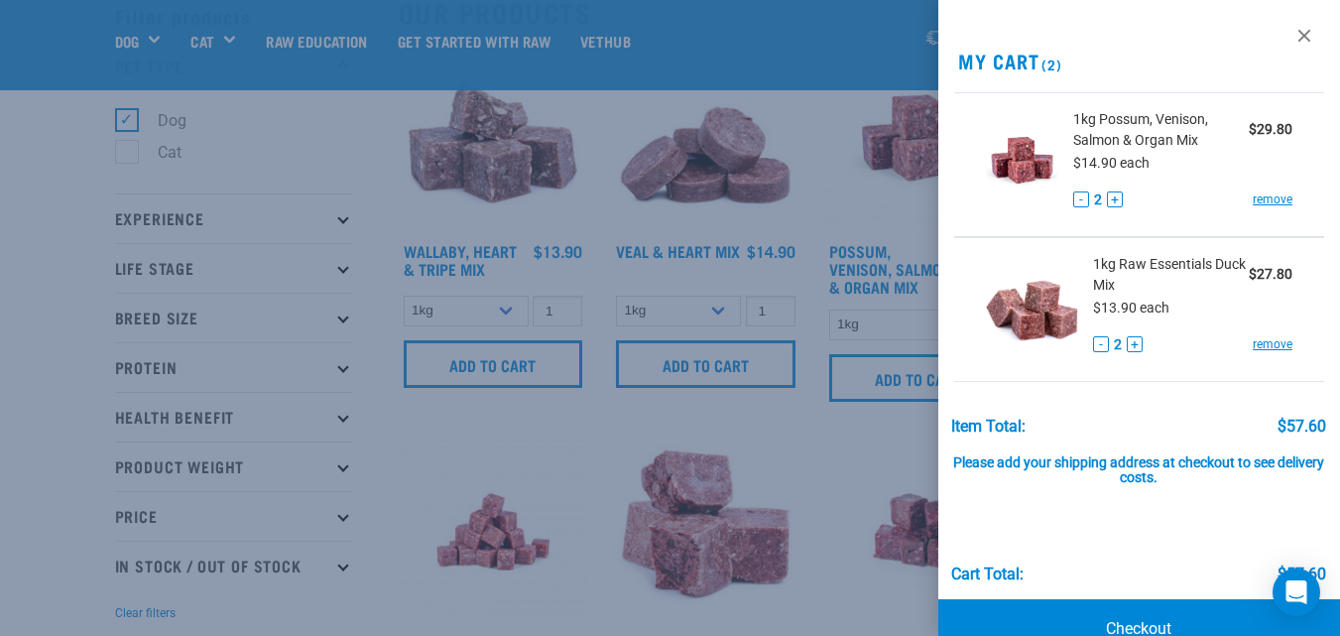
click at [548, 603] on div at bounding box center [670, 318] width 1340 height 636
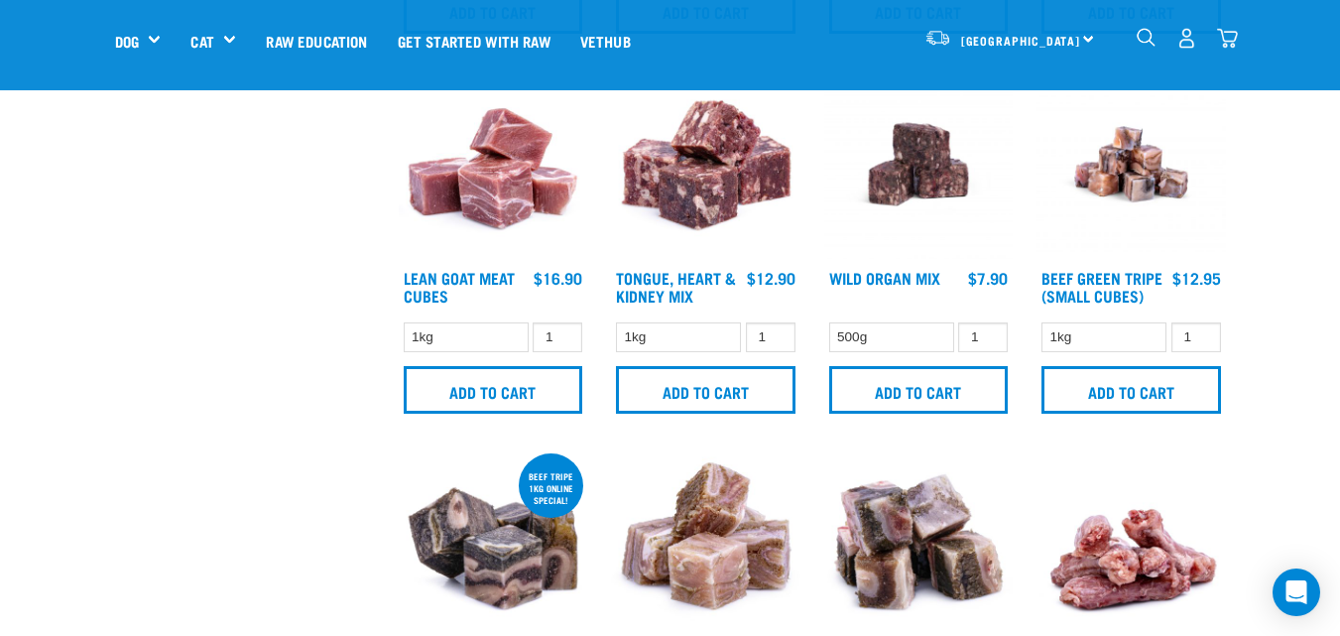
scroll to position [2380, 0]
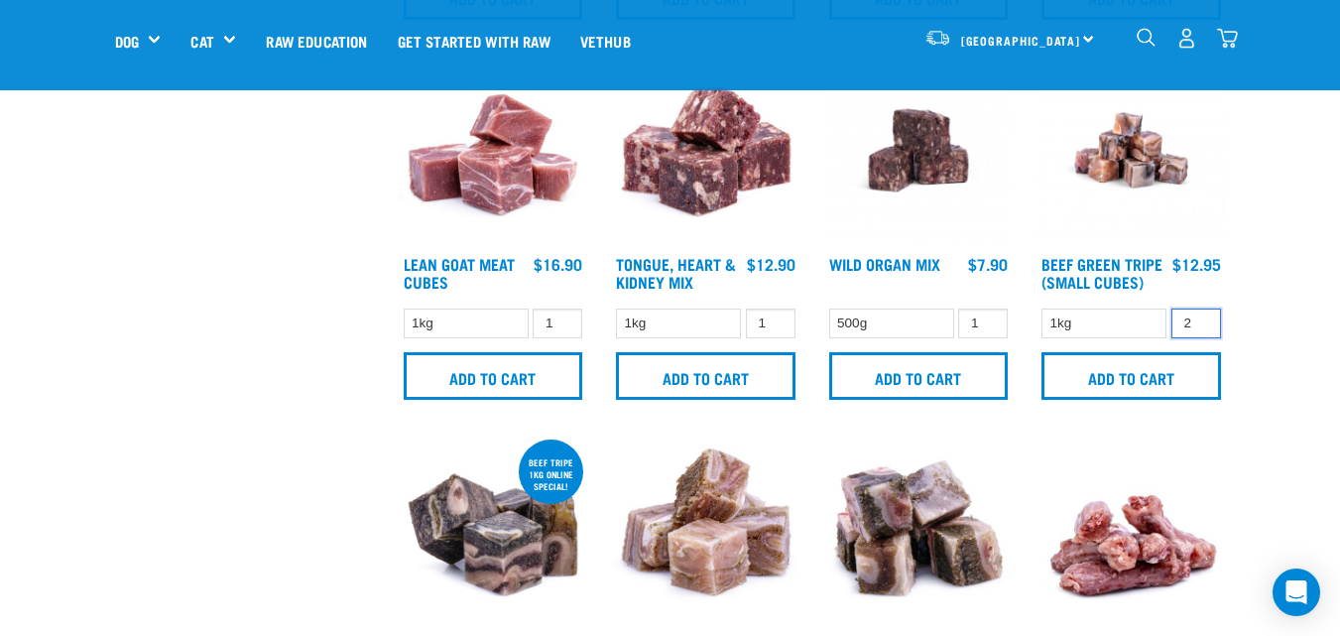
type input "2"
click at [1198, 316] on input "2" at bounding box center [1196, 323] width 50 height 31
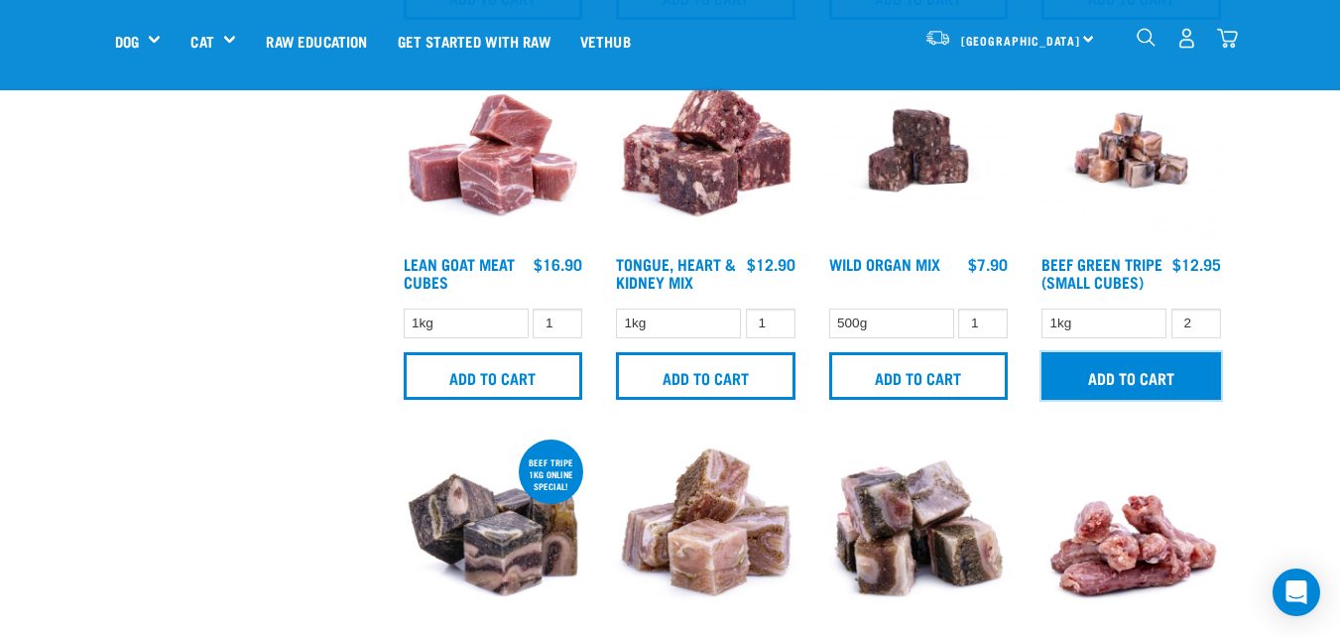
click at [1114, 384] on input "Add to cart" at bounding box center [1131, 376] width 180 height 48
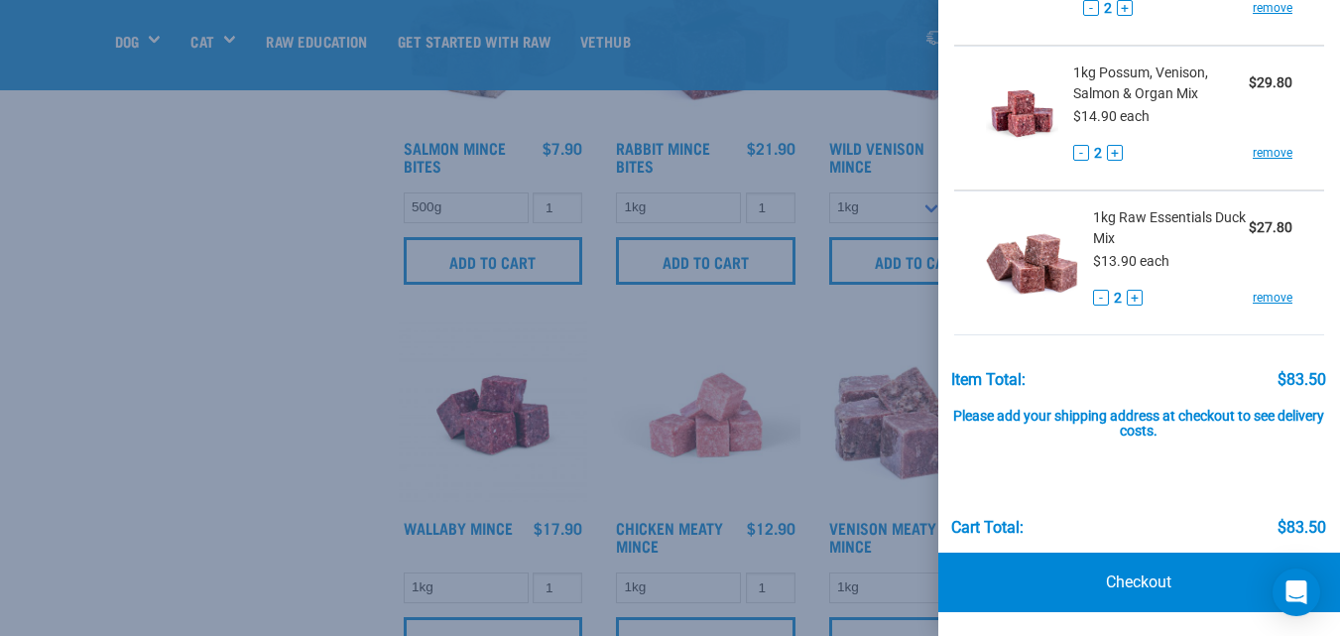
scroll to position [1091, 0]
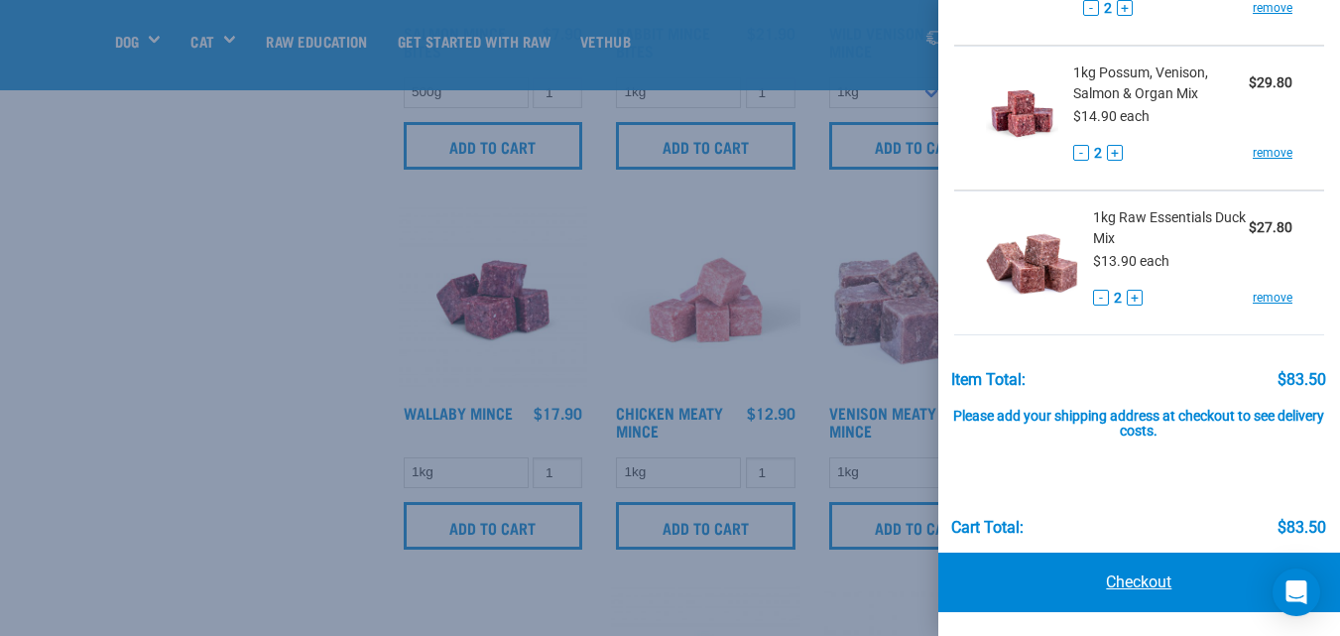
click at [1111, 576] on link "Checkout" at bounding box center [1139, 582] width 402 height 60
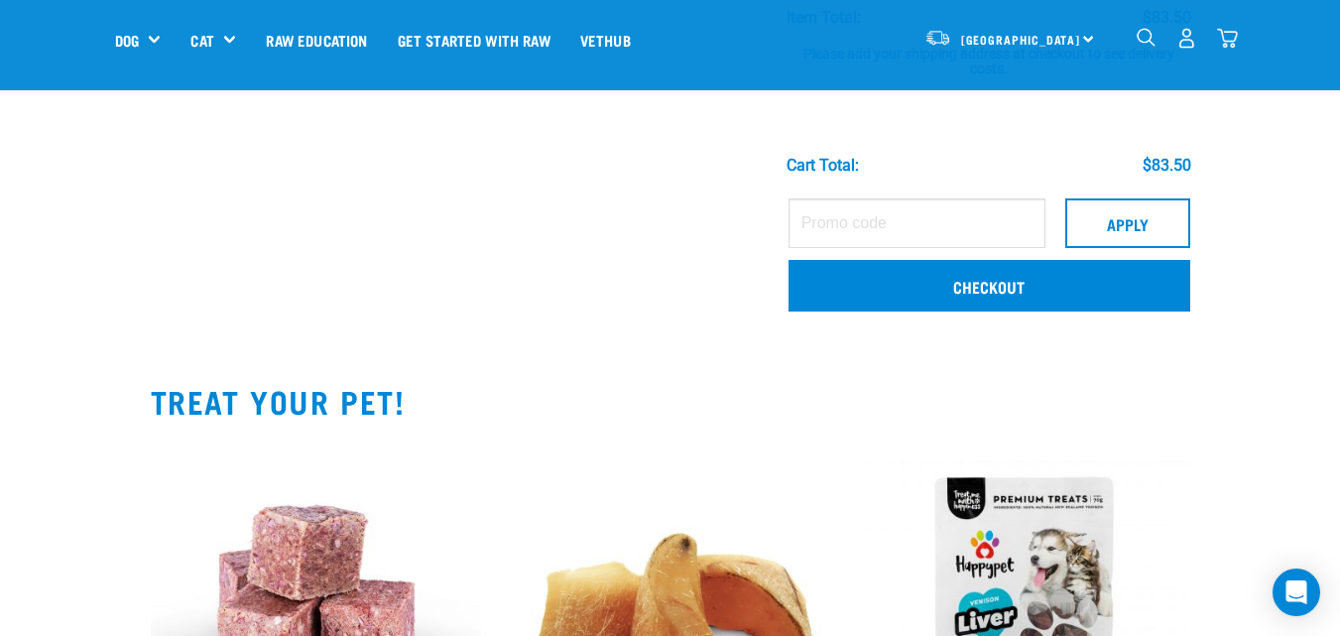
scroll to position [595, 0]
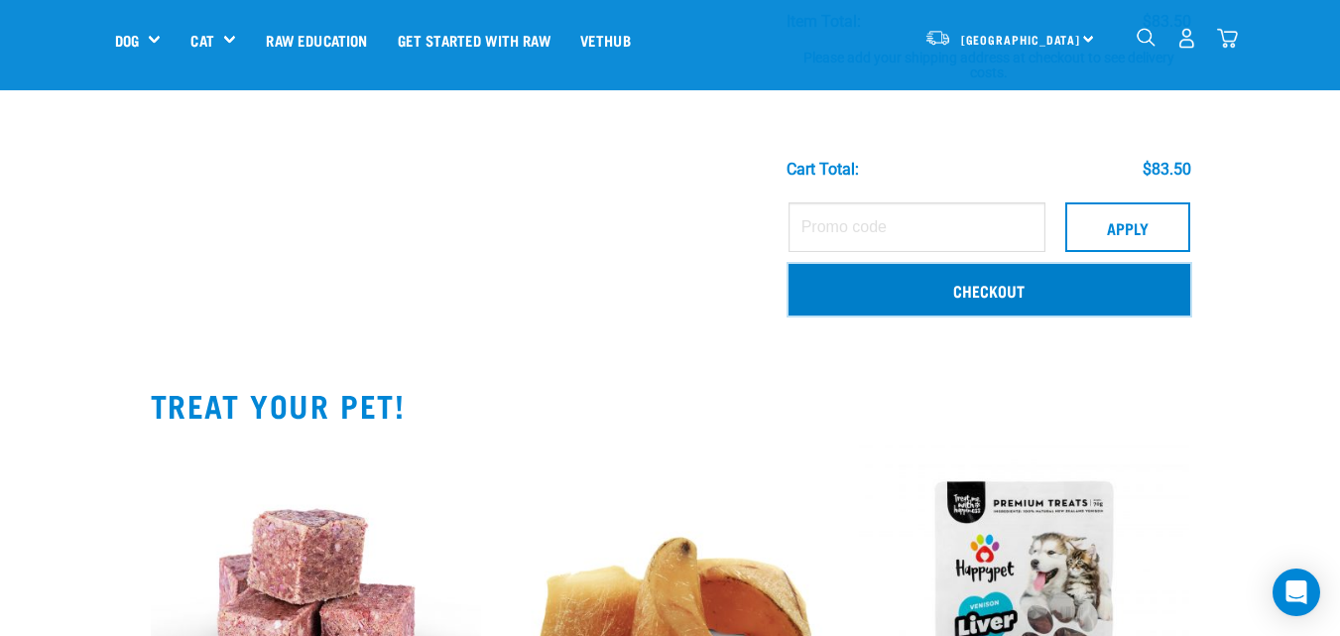
click at [1021, 289] on link "Checkout" at bounding box center [990, 290] width 402 height 52
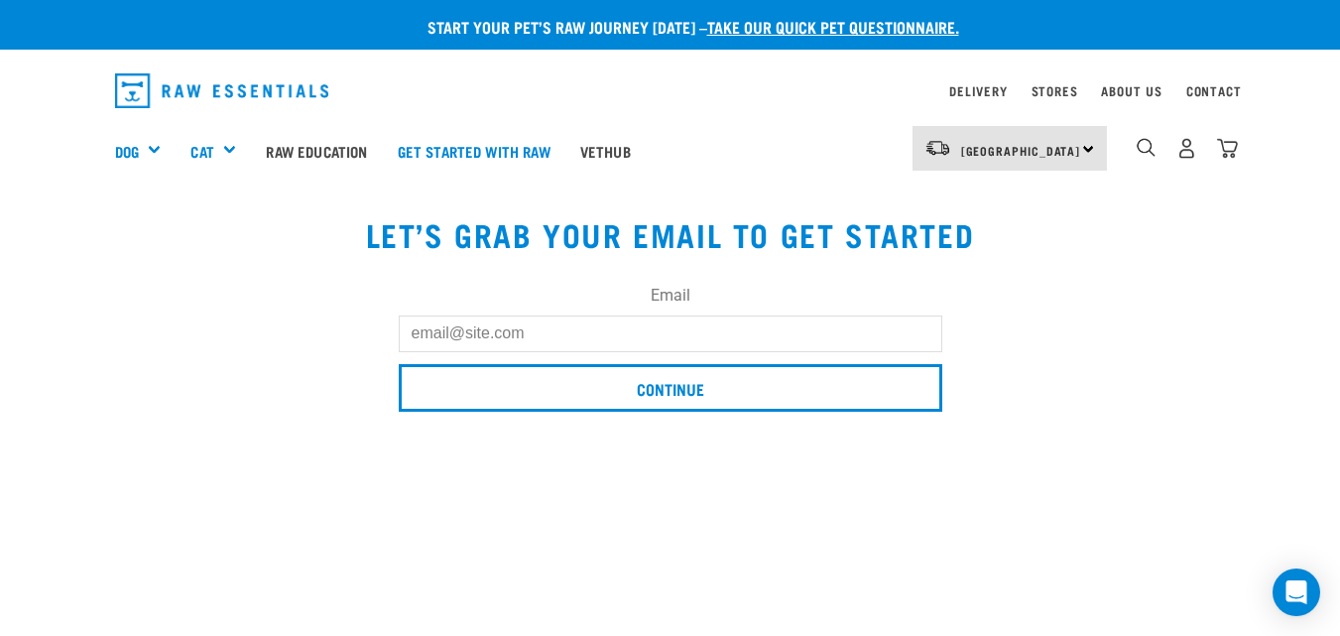
click at [715, 333] on input "Email" at bounding box center [671, 333] width 544 height 36
type input "[EMAIL_ADDRESS][DOMAIN_NAME]"
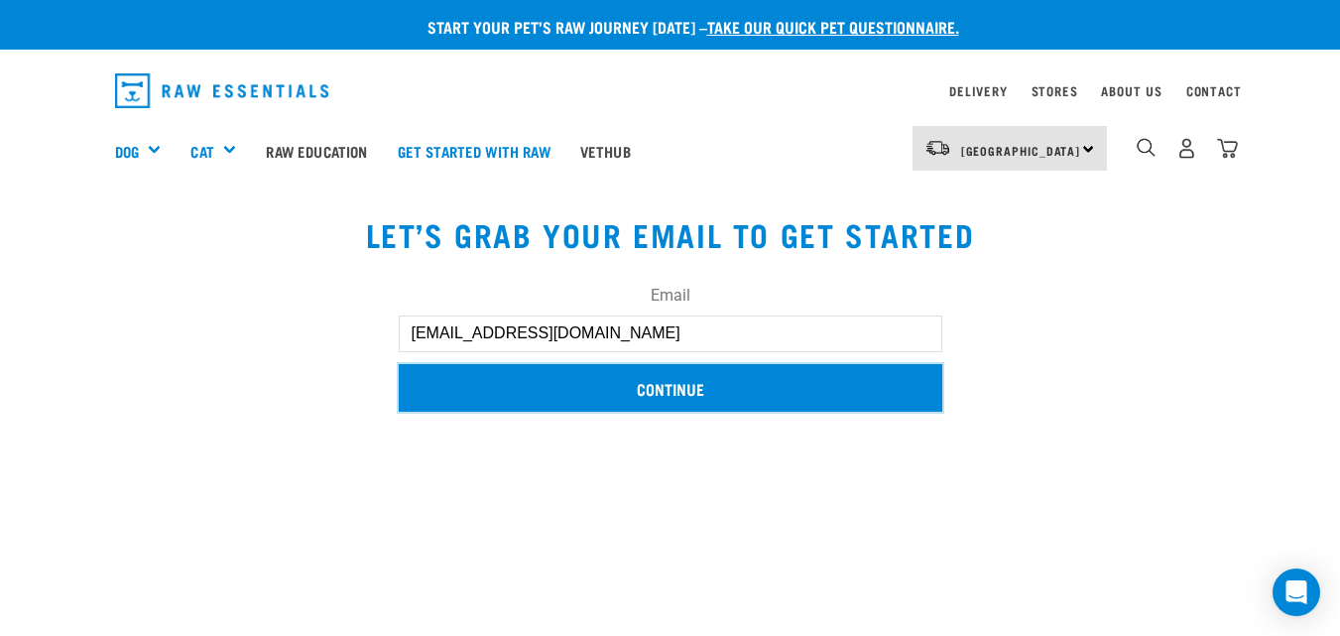
click at [716, 385] on input "Continue" at bounding box center [671, 388] width 544 height 48
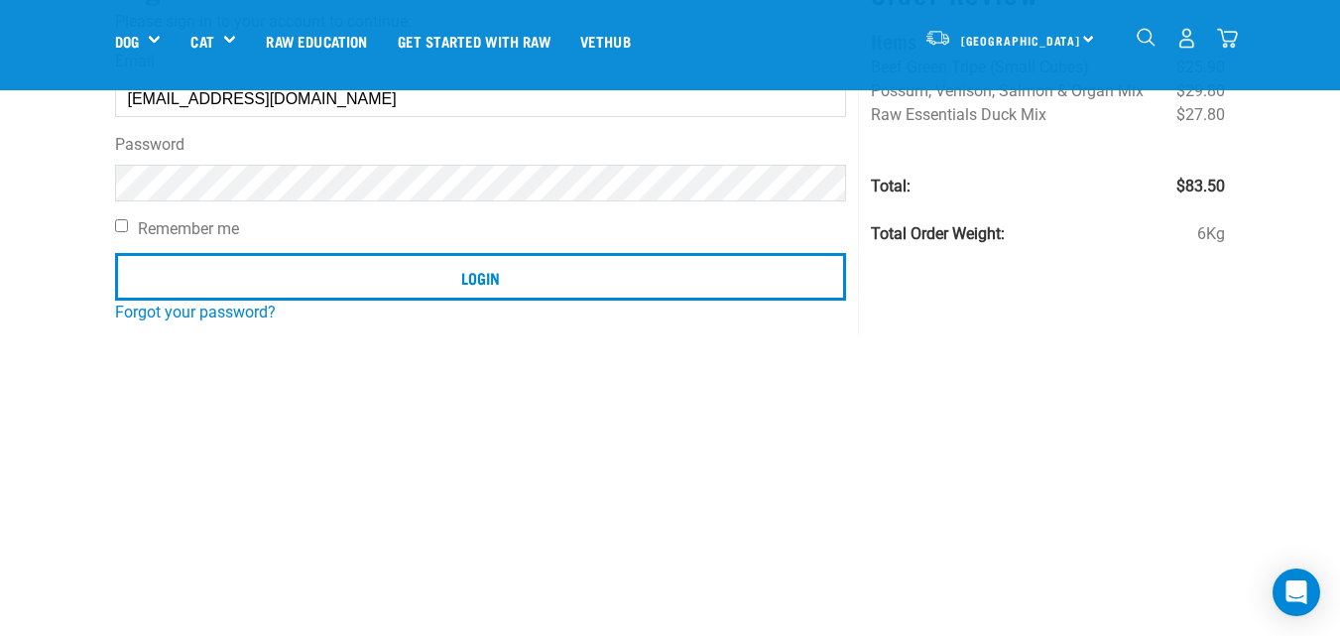
scroll to position [198, 0]
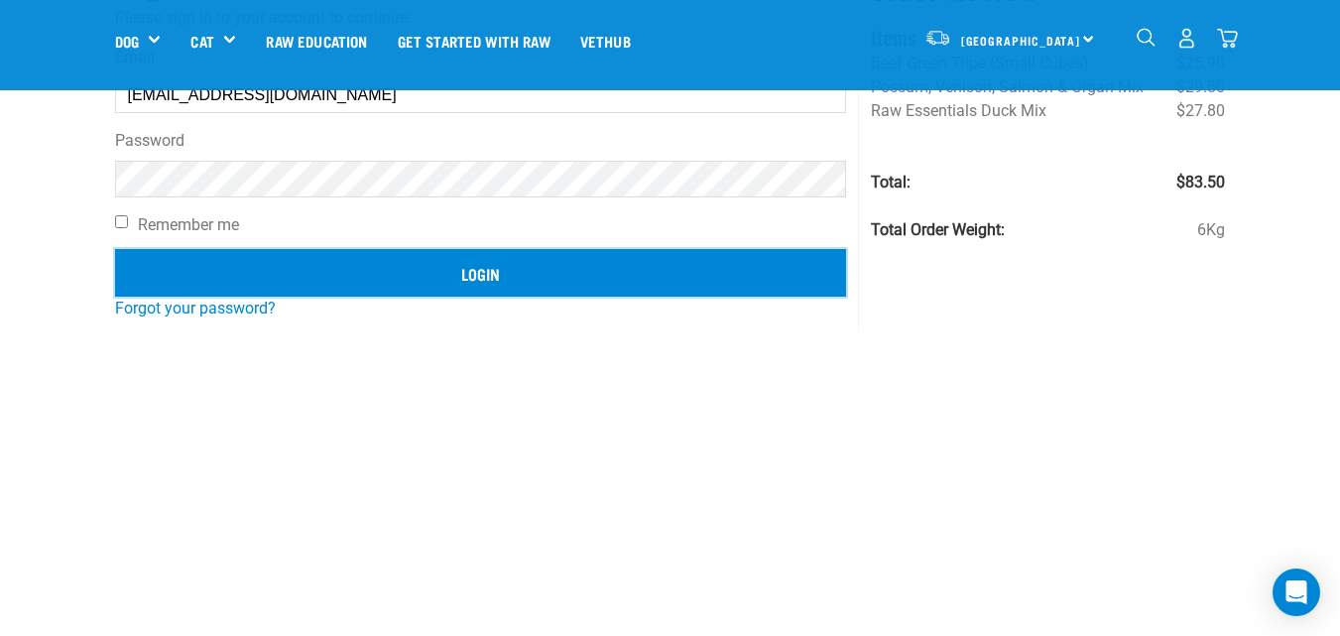
click at [514, 267] on input "Login" at bounding box center [481, 273] width 732 height 48
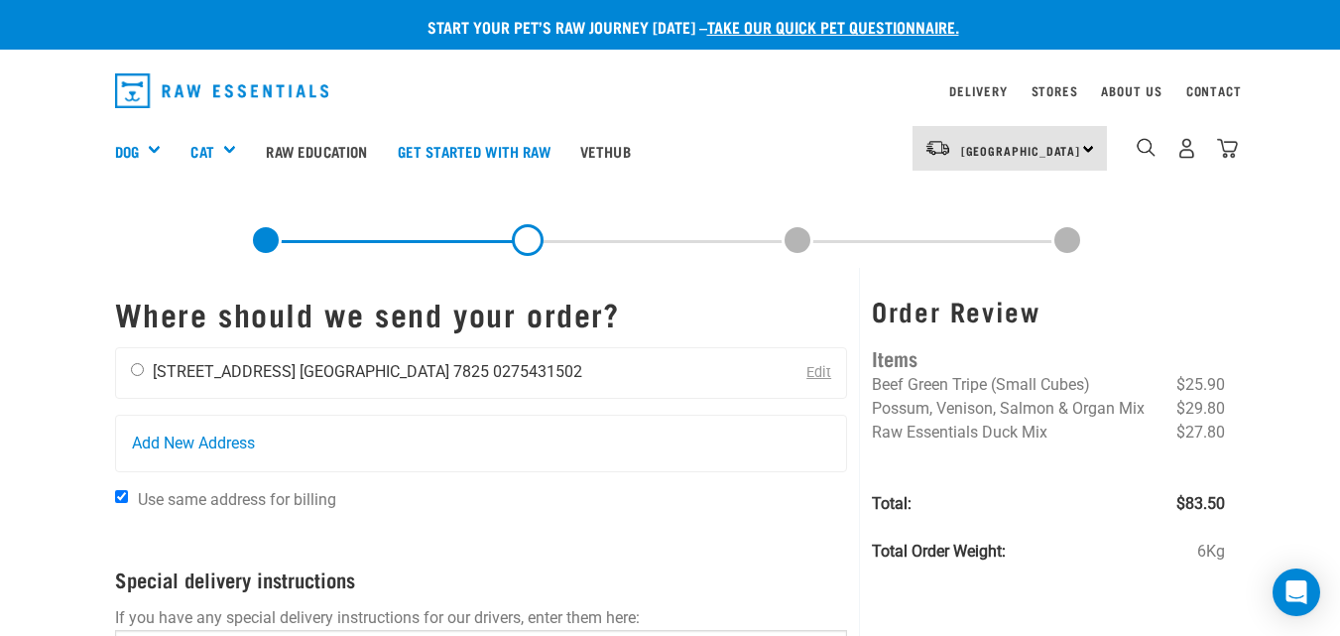
click at [133, 365] on input "radio" at bounding box center [137, 369] width 13 height 13
radio input "true"
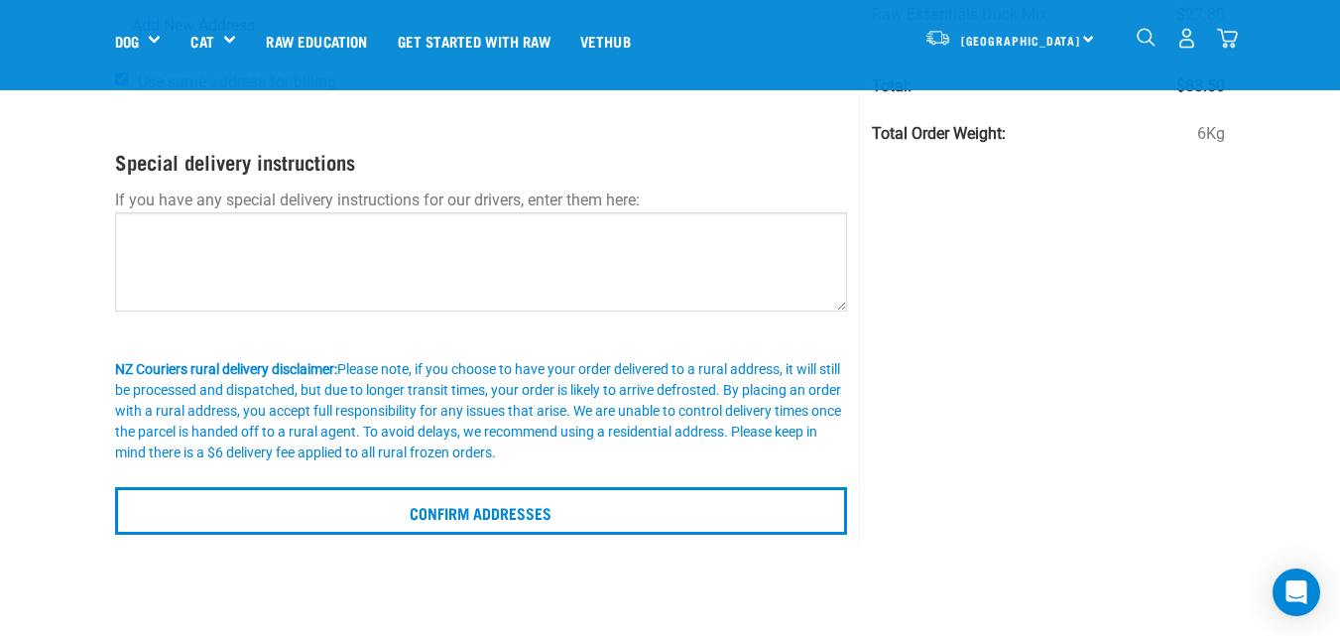
scroll to position [298, 0]
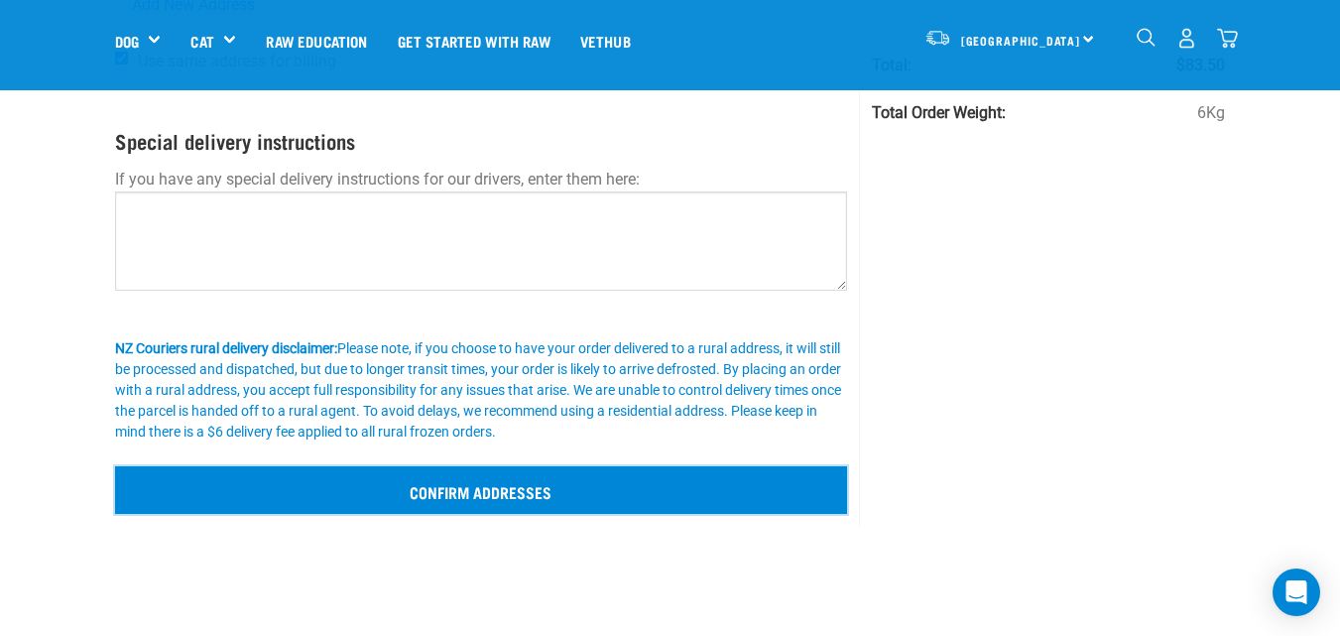
click at [573, 496] on input "Confirm addresses" at bounding box center [481, 490] width 733 height 48
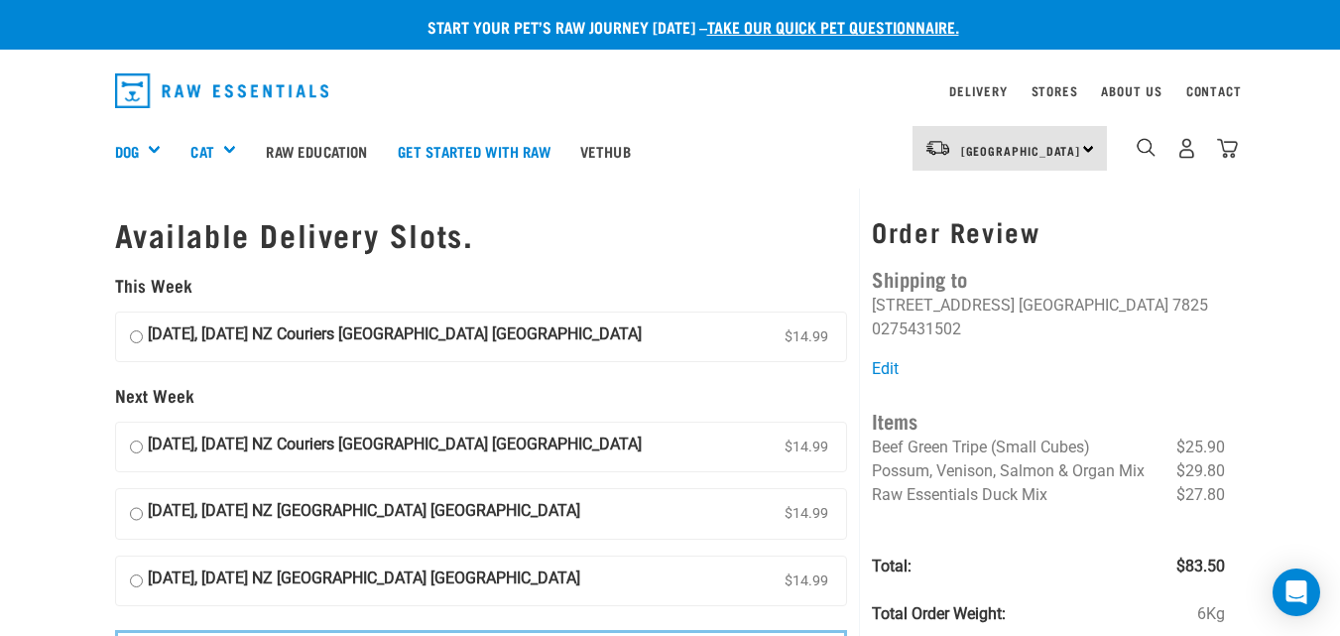
click at [141, 341] on input "[DATE], [DATE] NZ Couriers [GEOGRAPHIC_DATA] [GEOGRAPHIC_DATA] $14.99" at bounding box center [136, 337] width 13 height 30
radio input "true"
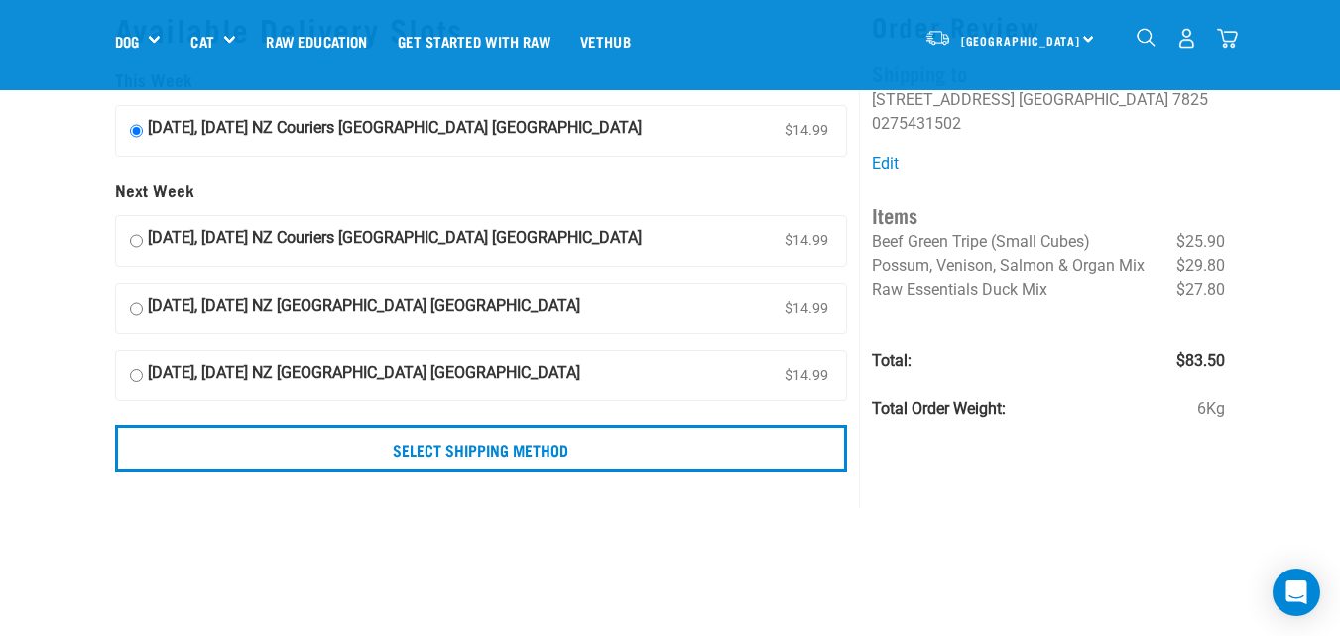
scroll to position [99, 0]
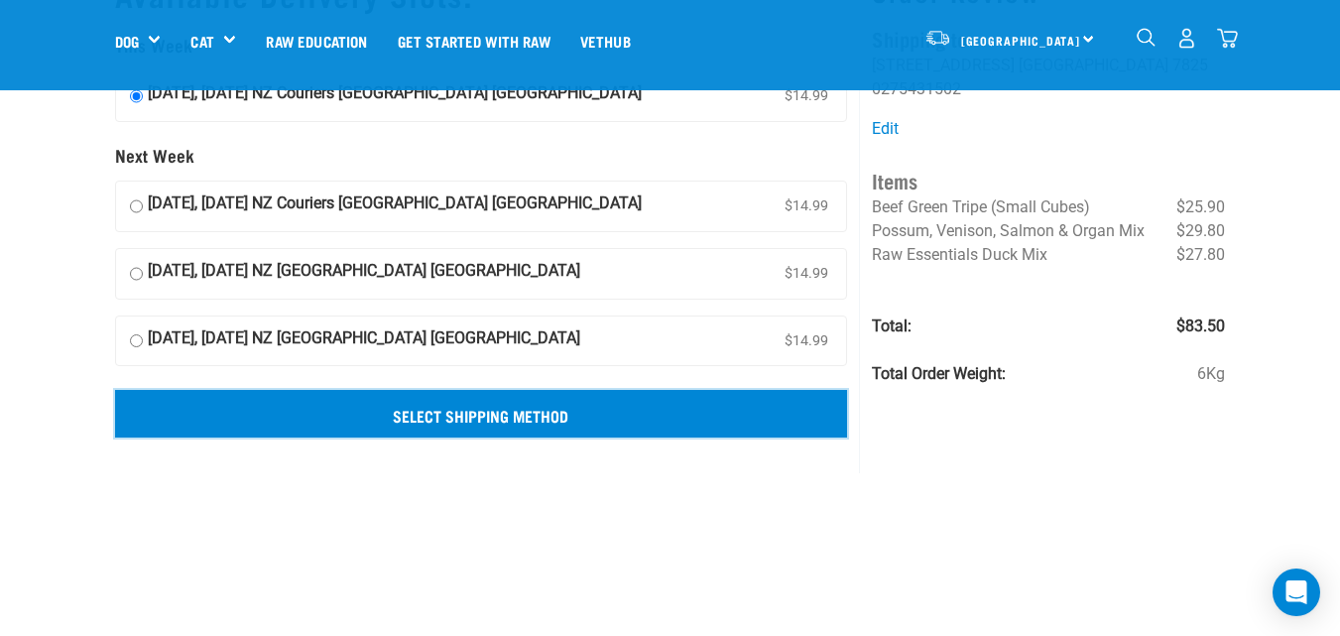
click at [513, 411] on input "Select Shipping Method" at bounding box center [481, 414] width 733 height 48
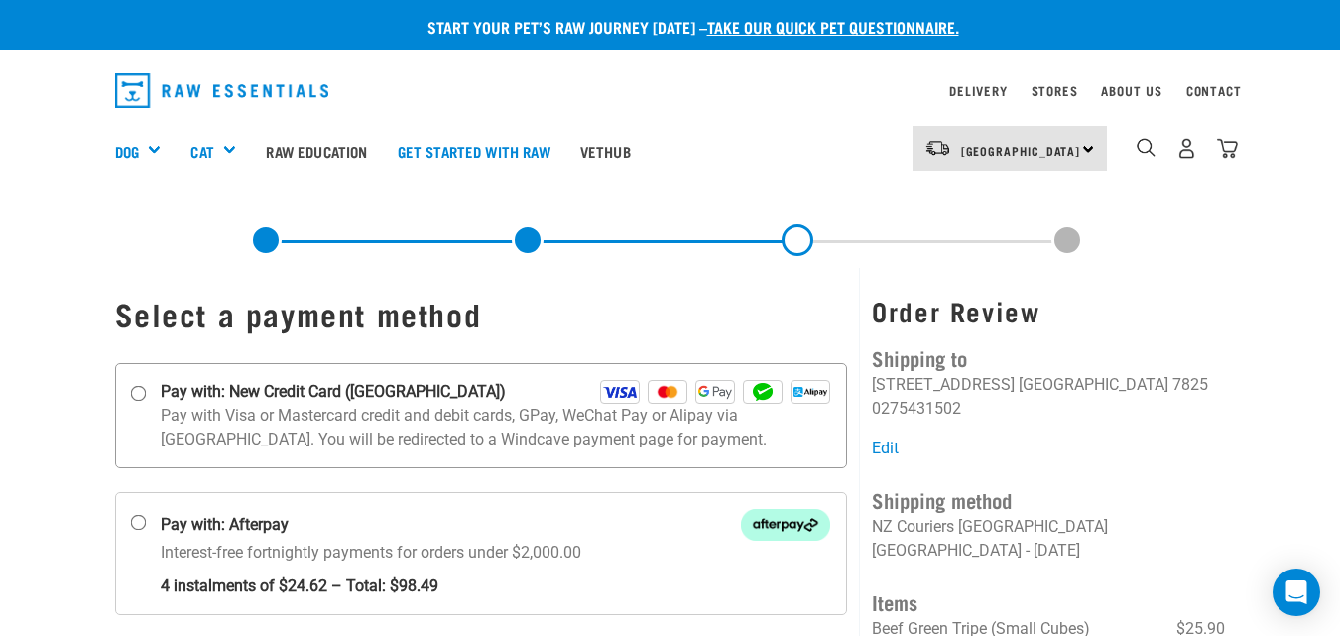
click at [144, 401] on input "Pay with: New Credit Card ([GEOGRAPHIC_DATA])" at bounding box center [138, 393] width 16 height 16
radio input "true"
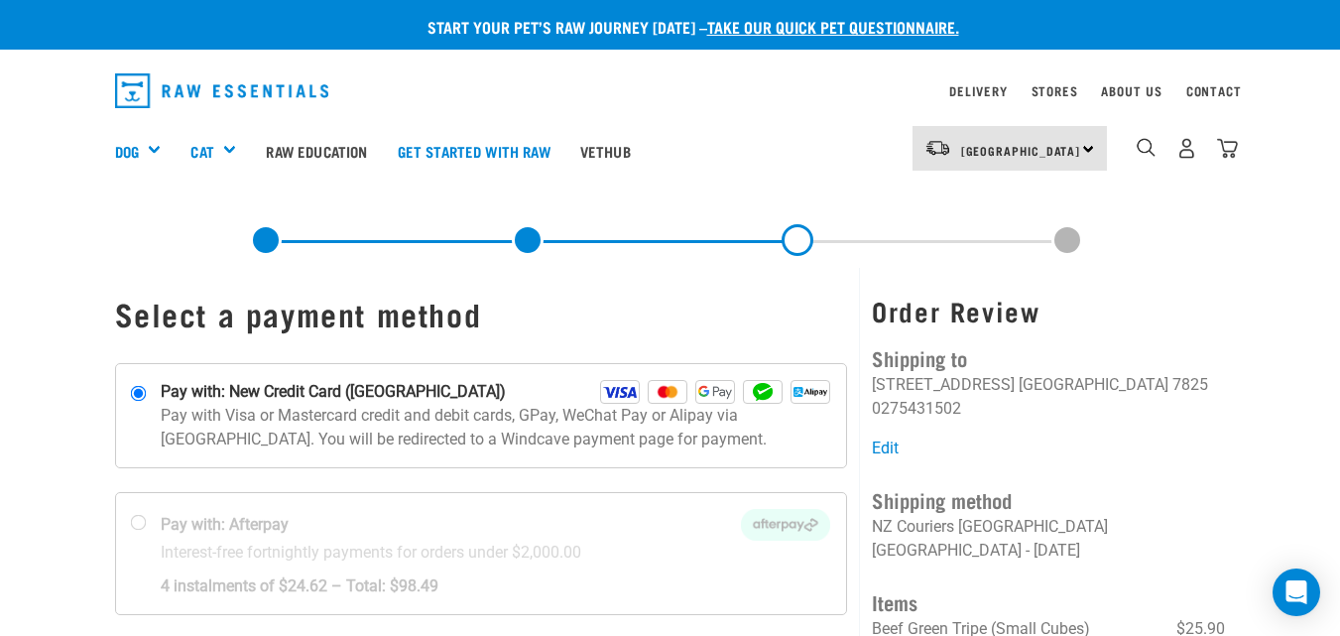
click at [616, 386] on img at bounding box center [620, 392] width 40 height 24
click at [146, 386] on input "Pay with: New Credit Card (Windcave)" at bounding box center [138, 393] width 16 height 16
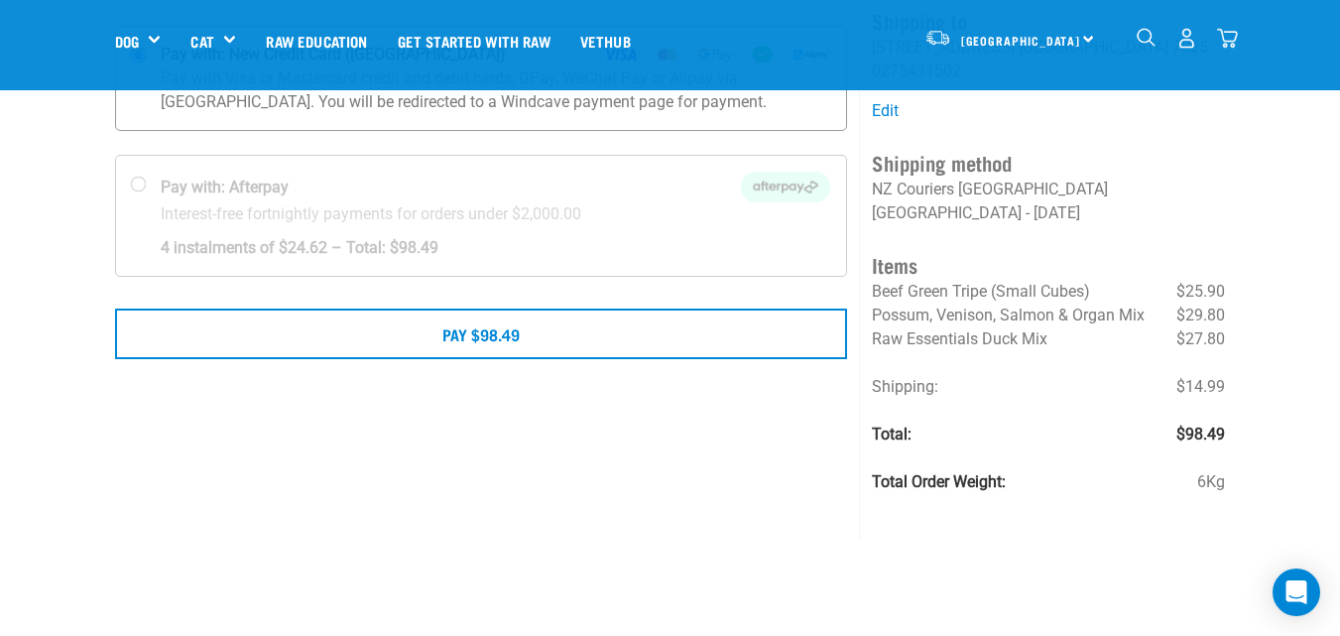
scroll to position [198, 0]
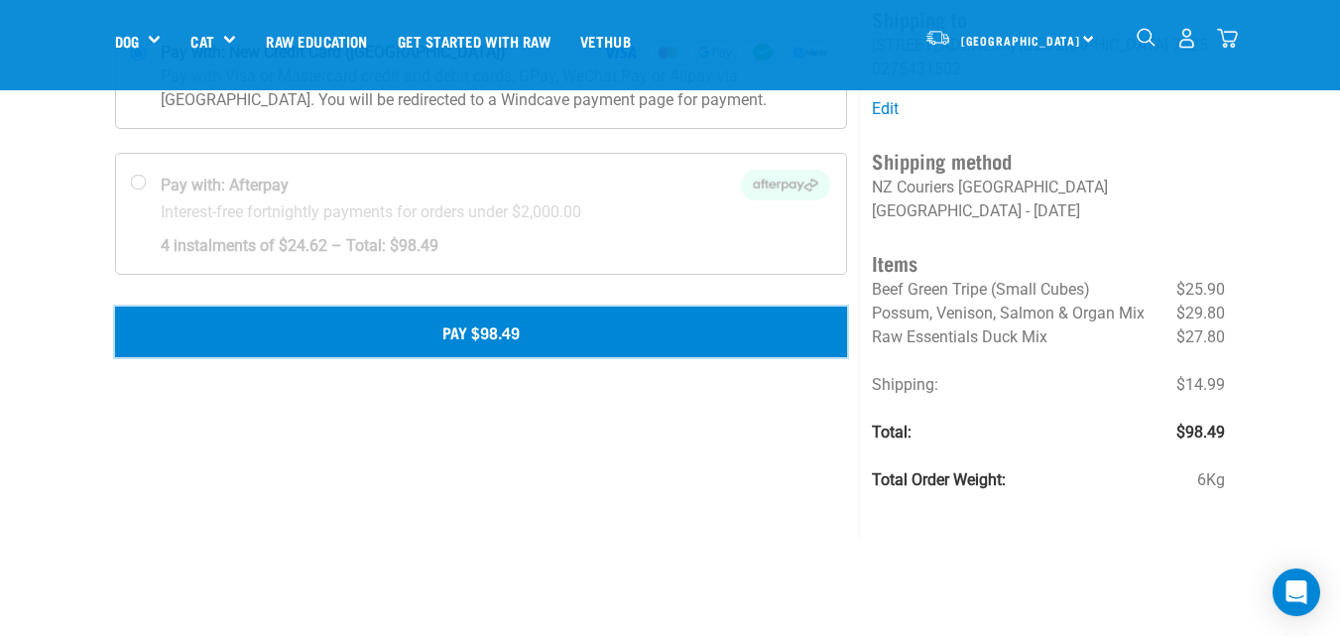
click at [493, 317] on button "Pay $98.49" at bounding box center [481, 331] width 733 height 50
